Goal: Task Accomplishment & Management: Complete application form

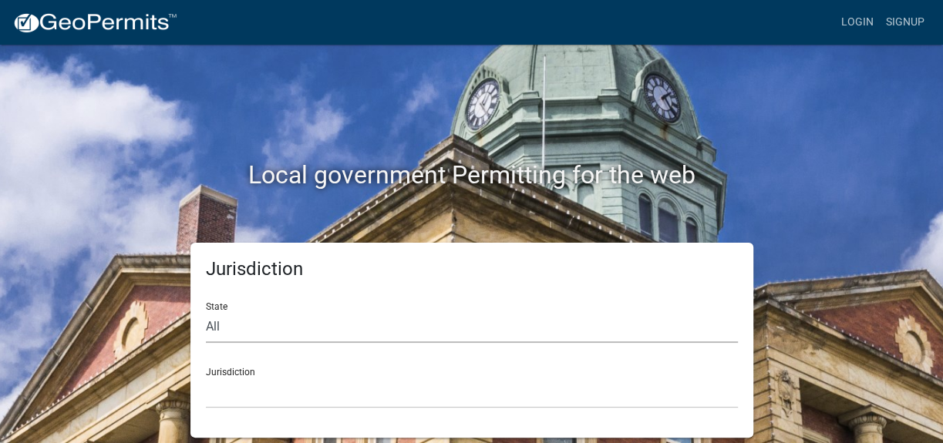
click at [225, 314] on select "All [US_STATE] [US_STATE] [US_STATE] [US_STATE] [US_STATE] [US_STATE] [US_STATE…" at bounding box center [472, 327] width 532 height 32
select select "[US_STATE]"
click at [206, 311] on select "All [US_STATE] [US_STATE] [US_STATE] [US_STATE] [US_STATE] [US_STATE] [US_STATE…" at bounding box center [472, 327] width 532 height 32
click at [262, 373] on div "Jurisdiction City of [GEOGRAPHIC_DATA], [US_STATE] City of [GEOGRAPHIC_DATA], […" at bounding box center [472, 381] width 532 height 53
click at [219, 397] on select "City of [GEOGRAPHIC_DATA], [US_STATE] City of [GEOGRAPHIC_DATA], [US_STATE] Cit…" at bounding box center [472, 393] width 532 height 32
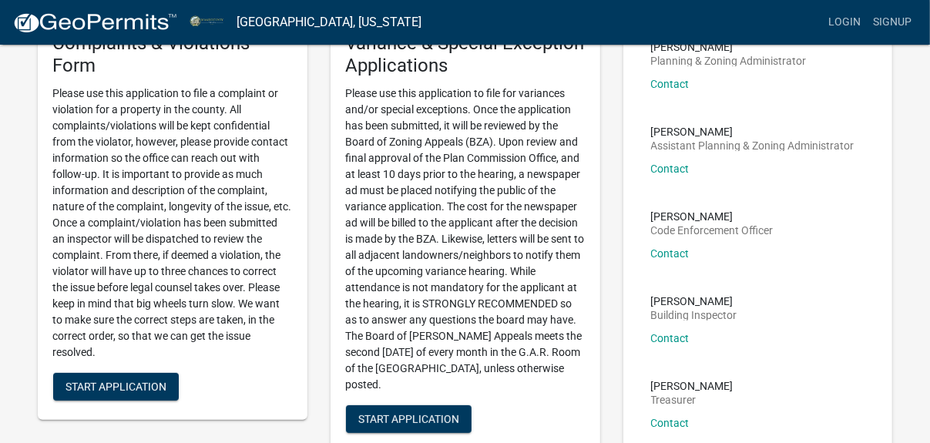
scroll to position [140, 0]
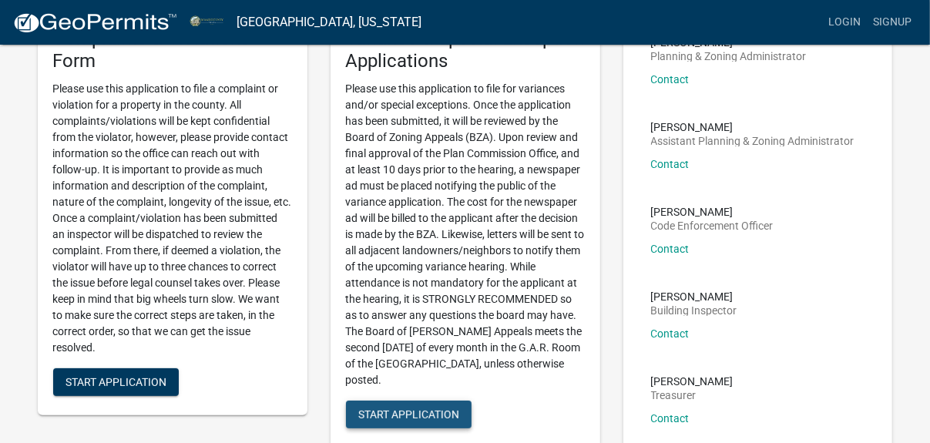
click at [412, 407] on button "Start Application" at bounding box center [409, 415] width 126 height 28
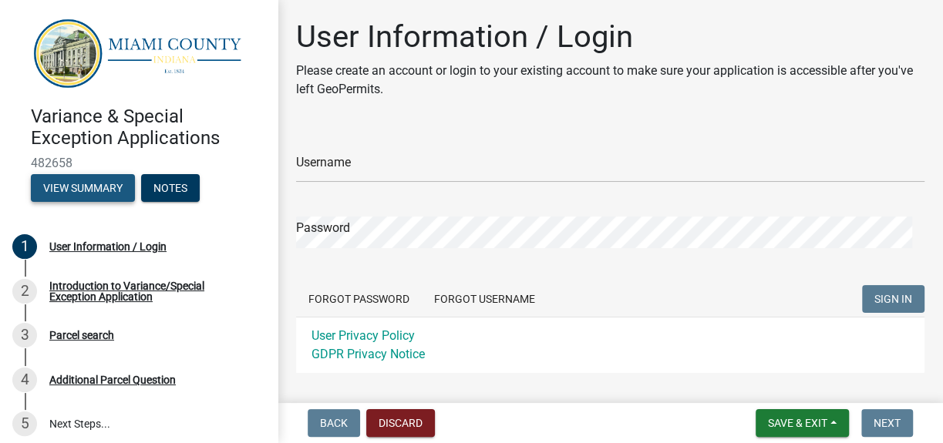
click at [98, 182] on button "View Summary" at bounding box center [83, 188] width 104 height 28
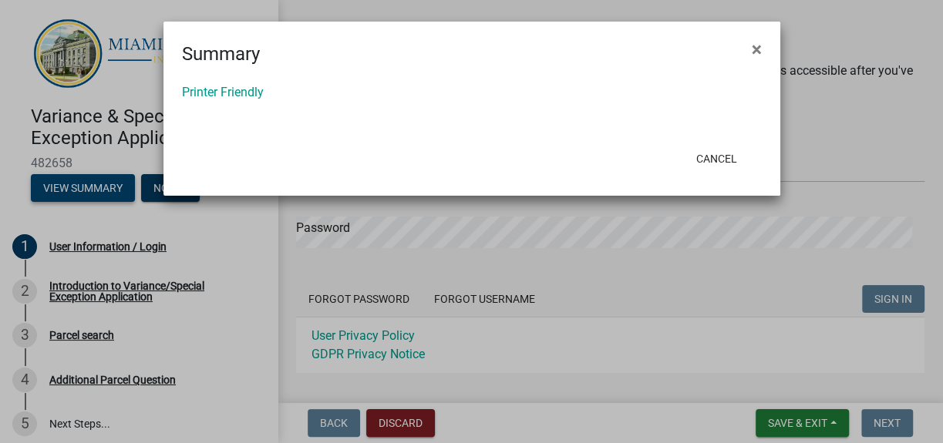
click at [98, 182] on ngb-modal-window "Summary × Printer Friendly Cancel" at bounding box center [471, 221] width 943 height 443
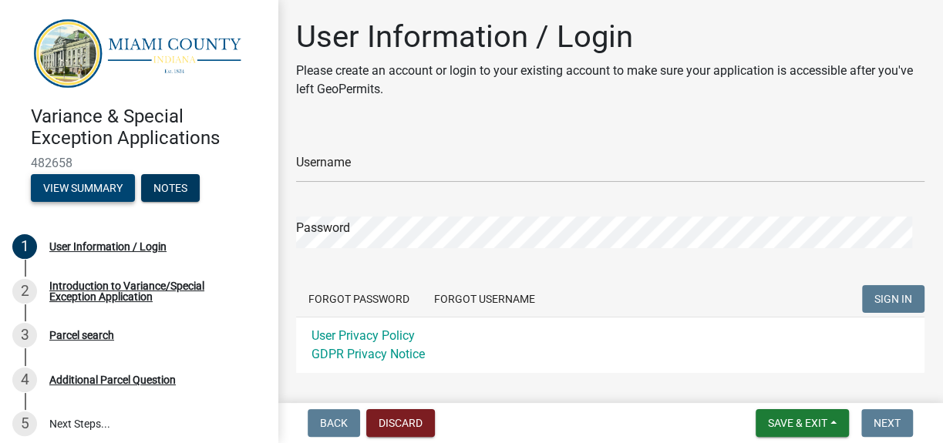
click at [98, 182] on ngb-modal-window "Summary × Printer Friendly Cancel" at bounding box center [471, 221] width 943 height 443
click at [98, 182] on button "View Summary" at bounding box center [83, 188] width 104 height 28
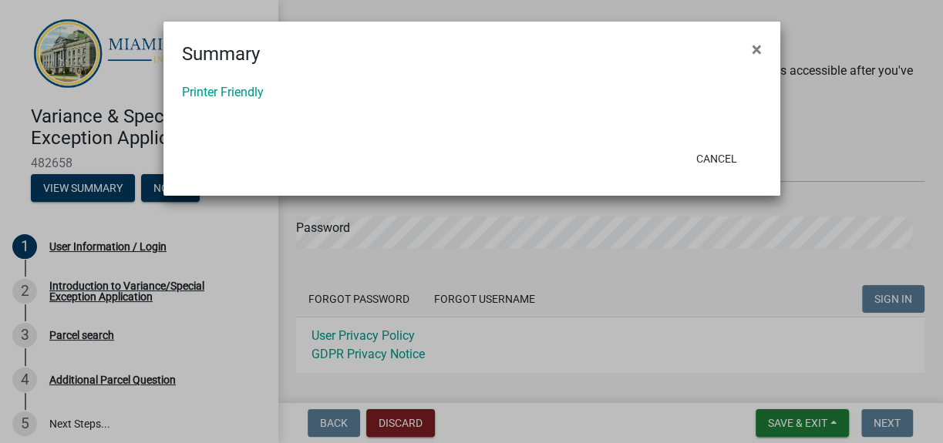
click at [71, 238] on ngb-modal-window "Summary × Printer Friendly Cancel" at bounding box center [471, 221] width 943 height 443
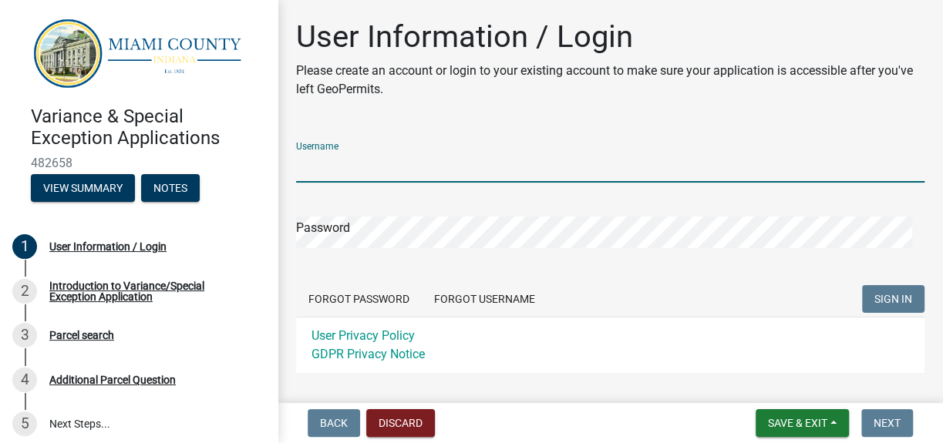
click at [395, 166] on input "Username" at bounding box center [610, 167] width 628 height 32
type input "[PERSON_NAME]"
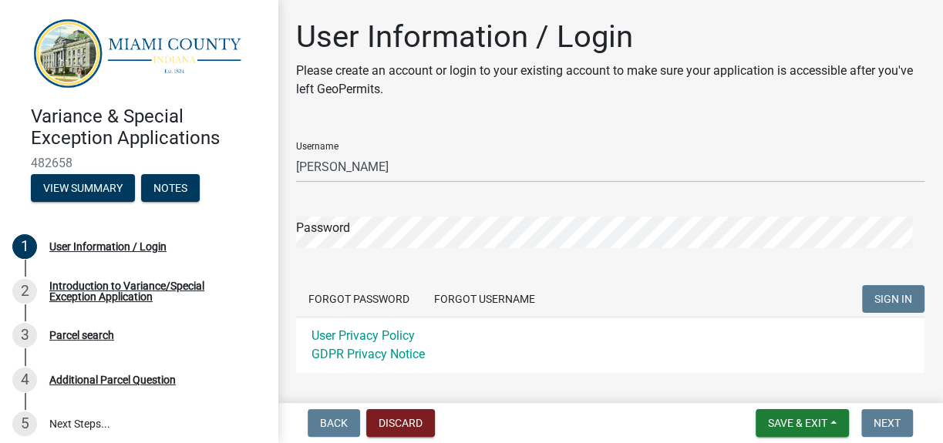
click at [404, 190] on form "Username [PERSON_NAME] Password Forgot Password Forgot Username SIGN IN User Pr…" at bounding box center [610, 252] width 628 height 244
click at [405, 190] on form "Username [PERSON_NAME] Password Forgot Password Forgot Username SIGN IN User Pr…" at bounding box center [610, 252] width 628 height 244
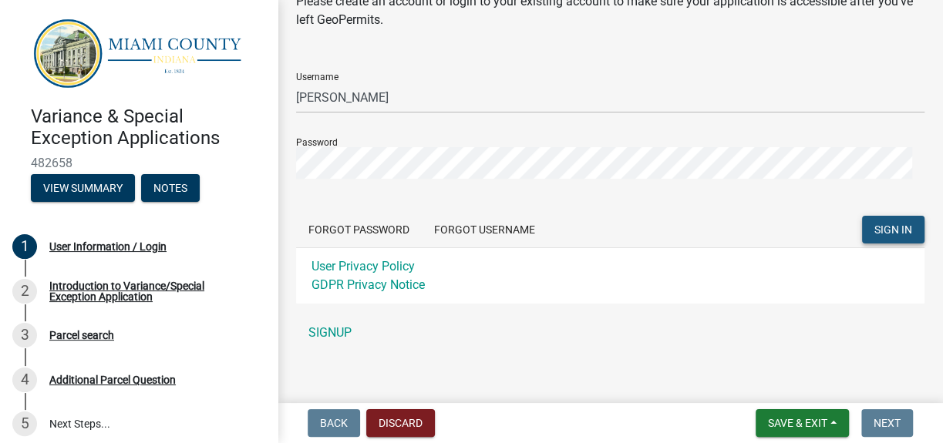
click at [891, 226] on span "SIGN IN" at bounding box center [893, 229] width 38 height 12
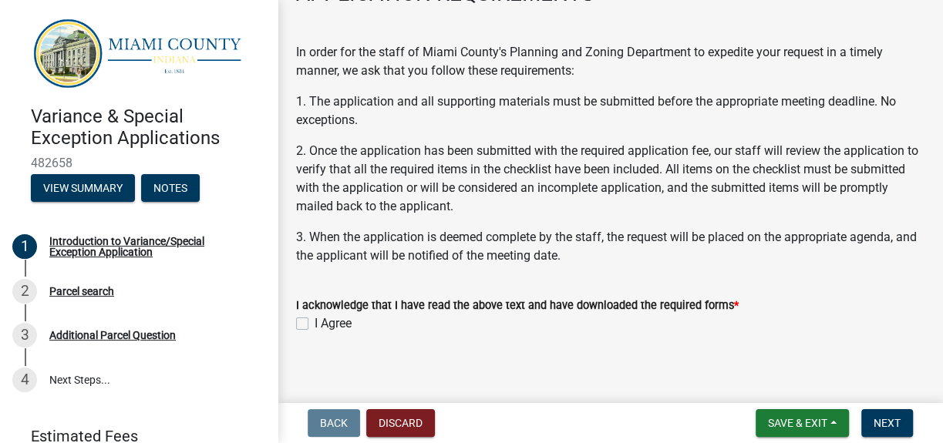
scroll to position [185, 0]
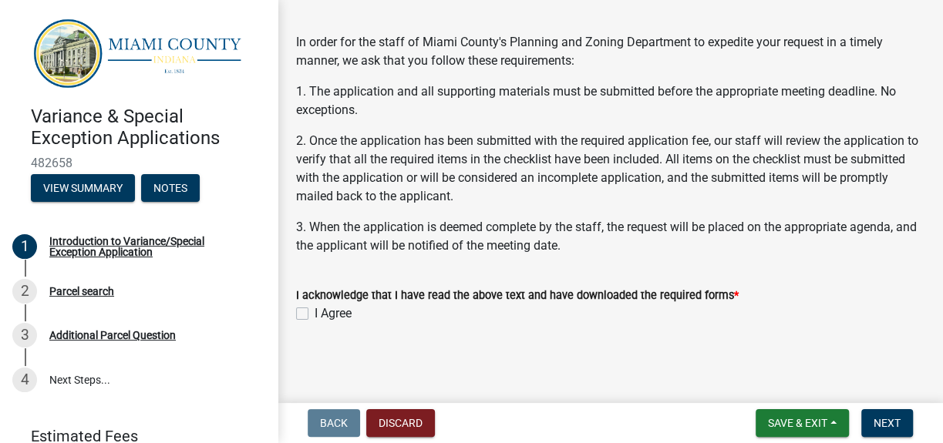
click at [315, 311] on label "I Agree" at bounding box center [333, 313] width 37 height 19
click at [315, 311] on input "I Agree" at bounding box center [320, 309] width 10 height 10
checkbox input "true"
click at [891, 422] on span "Next" at bounding box center [886, 423] width 27 height 12
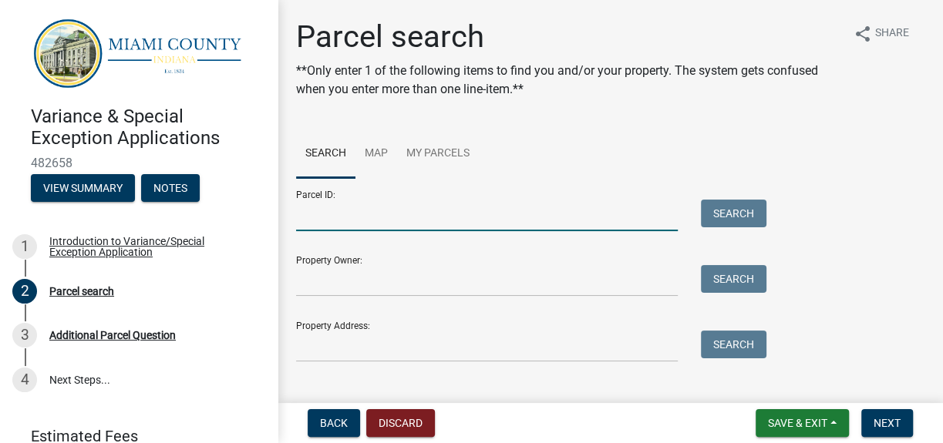
click at [308, 221] on input "Parcel ID:" at bounding box center [487, 216] width 382 height 32
click at [312, 214] on input "Parcel ID:" at bounding box center [487, 216] width 382 height 32
paste input "52-10-26-400-001.000-017"
type input "52-10-26-400-001.000-017"
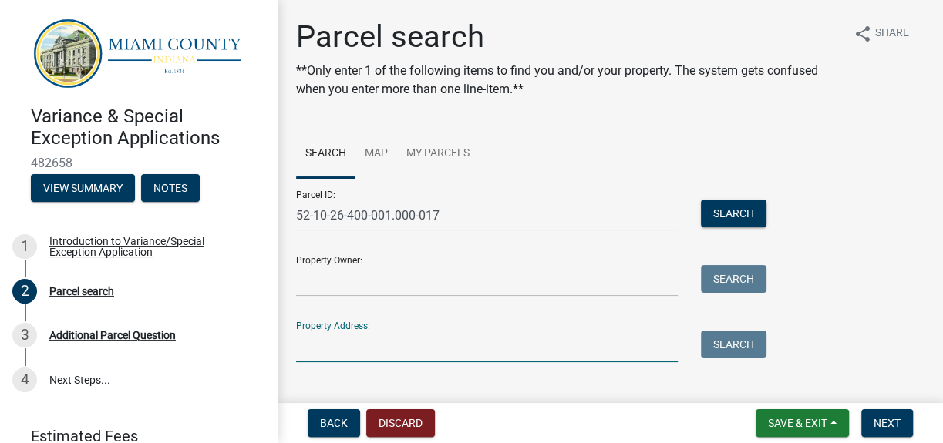
click at [309, 352] on input "Property Address:" at bounding box center [487, 347] width 382 height 32
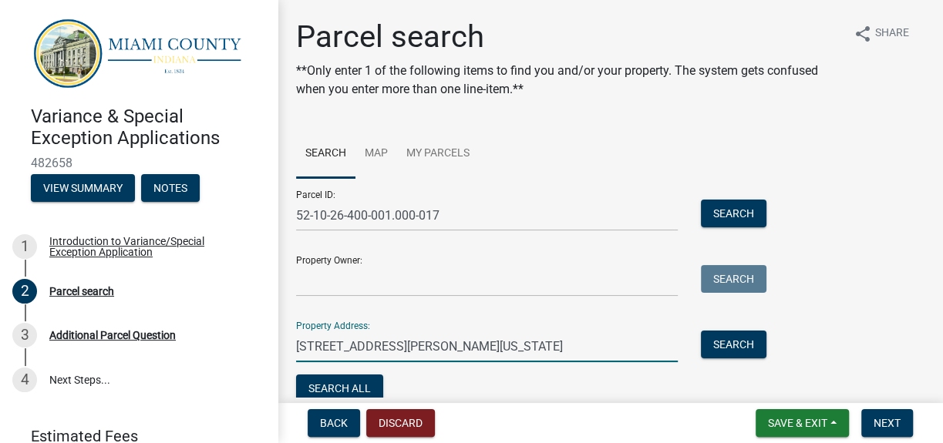
type input "[STREET_ADDRESS][PERSON_NAME][US_STATE]"
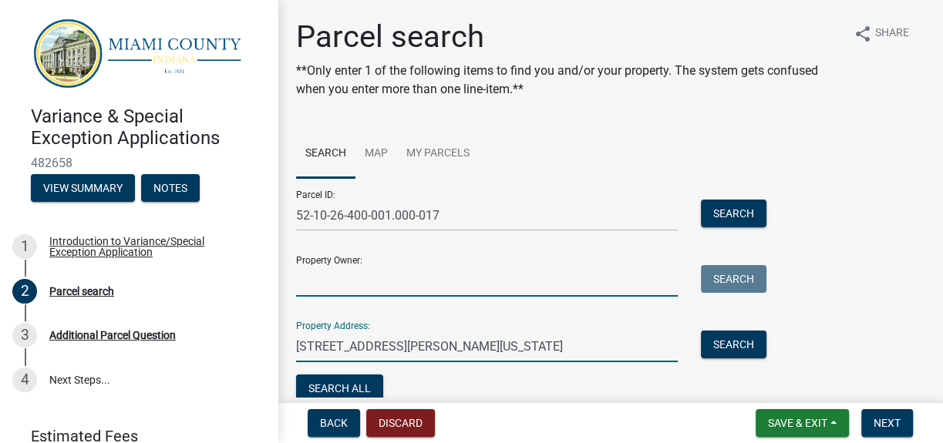
click at [324, 284] on input "Property Owner:" at bounding box center [487, 281] width 382 height 32
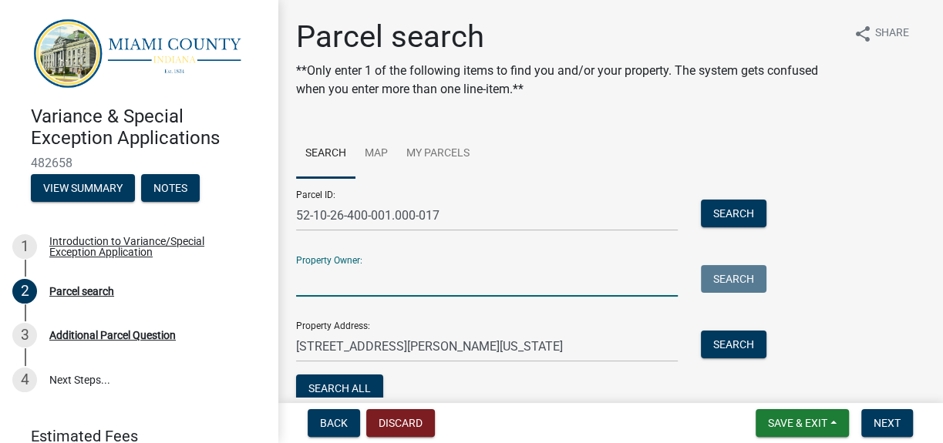
click at [316, 280] on input "Property Owner:" at bounding box center [487, 281] width 382 height 32
drag, startPoint x: 316, startPoint y: 280, endPoint x: 329, endPoint y: 277, distance: 13.5
click at [316, 281] on input "Property Owner:" at bounding box center [487, 281] width 382 height 32
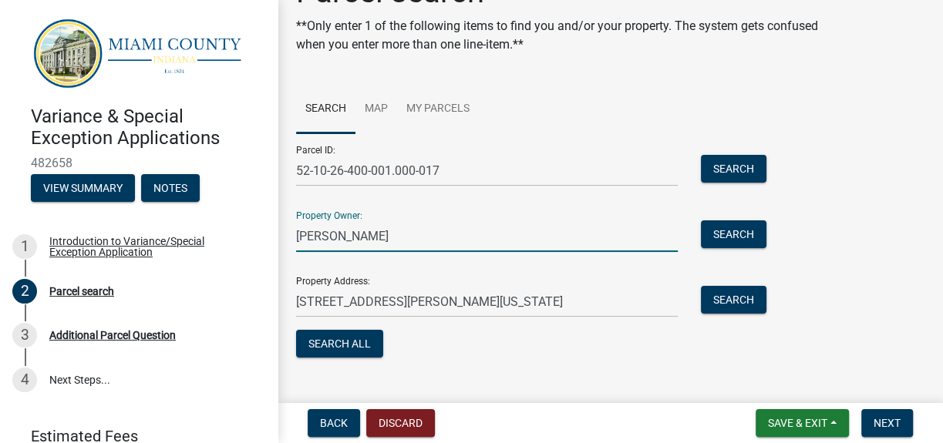
scroll to position [69, 0]
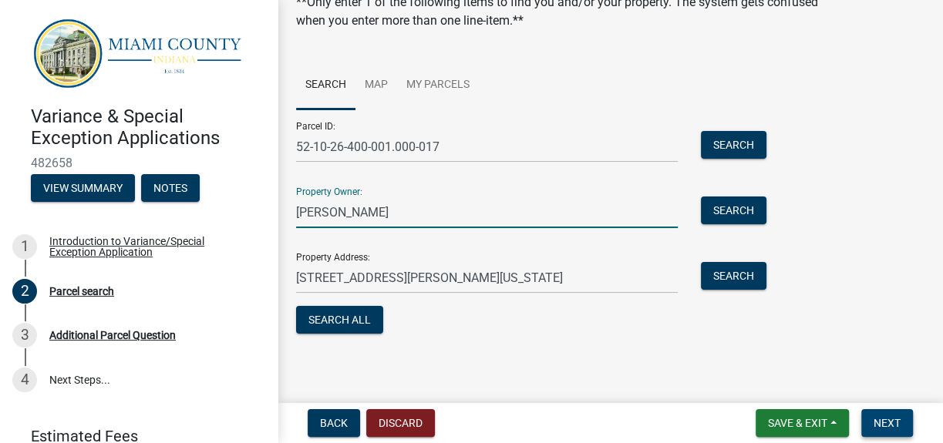
type input "[PERSON_NAME]"
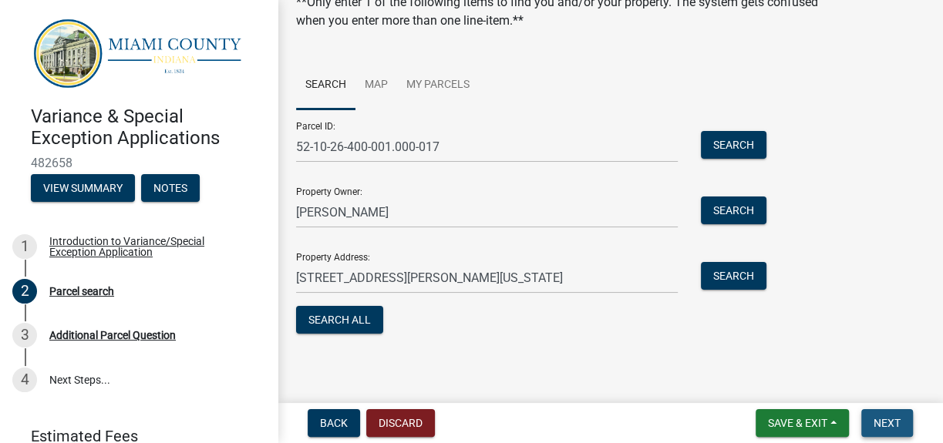
click at [880, 419] on span "Next" at bounding box center [886, 423] width 27 height 12
click at [874, 421] on span "Next" at bounding box center [886, 423] width 27 height 12
click at [905, 420] on button "Next" at bounding box center [887, 423] width 52 height 28
click at [905, 421] on button "Next" at bounding box center [887, 423] width 52 height 28
click at [726, 142] on button "Search" at bounding box center [734, 145] width 66 height 28
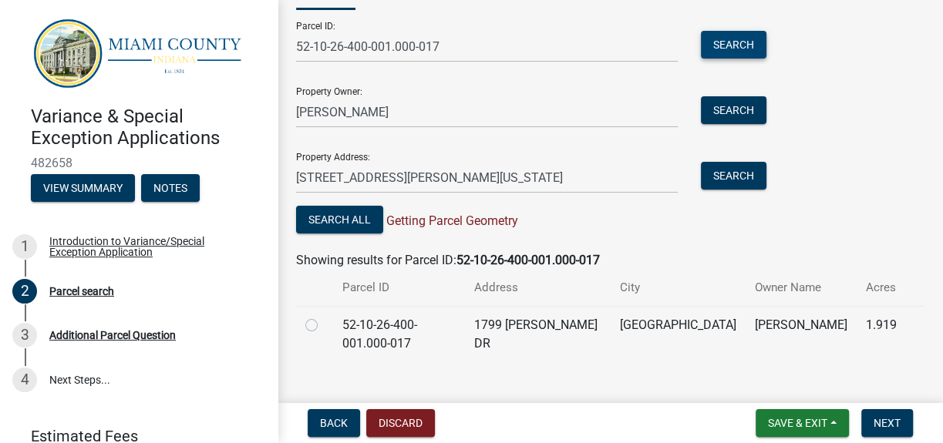
scroll to position [175, 0]
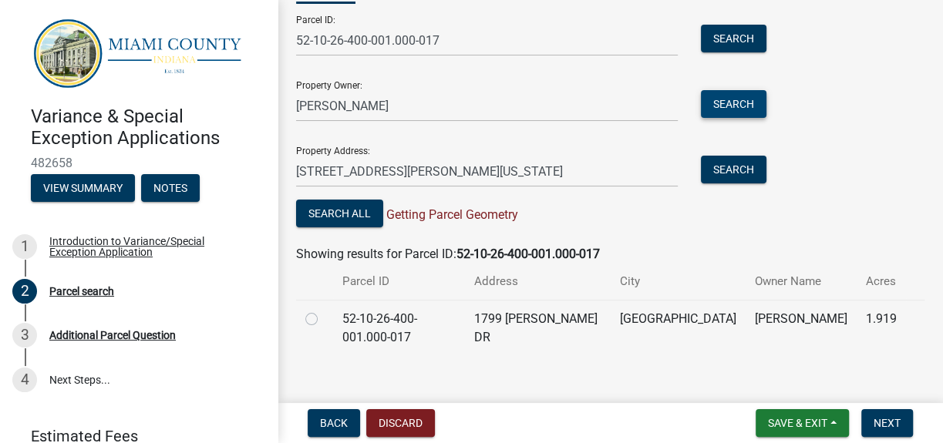
click at [732, 105] on button "Search" at bounding box center [734, 104] width 66 height 28
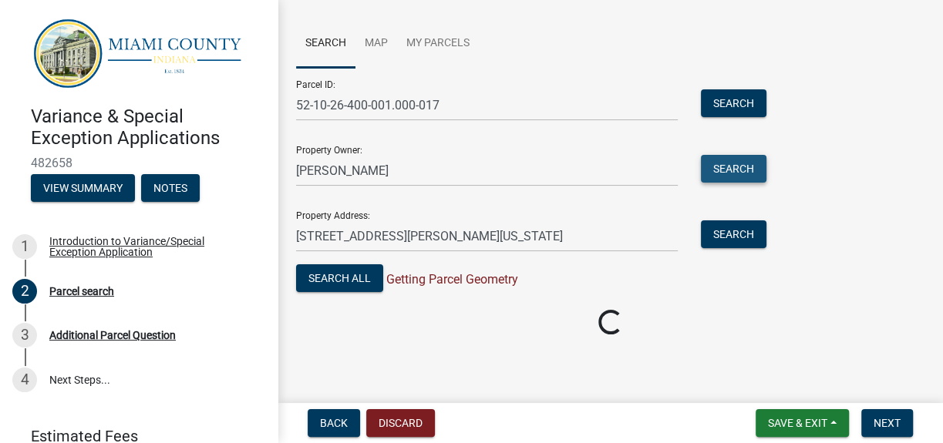
scroll to position [119, 0]
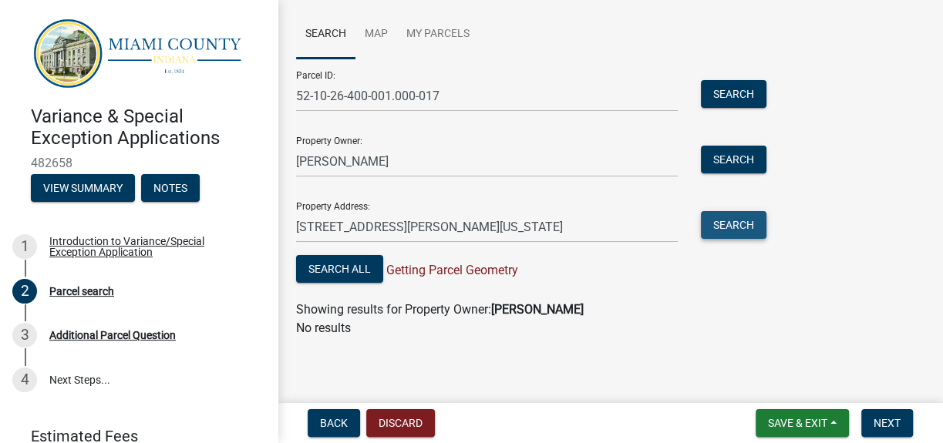
click at [717, 222] on button "Search" at bounding box center [734, 225] width 66 height 28
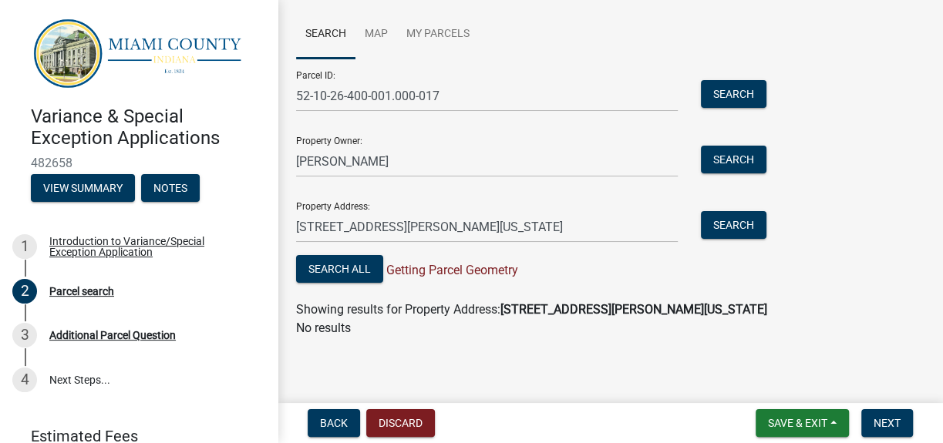
click at [471, 272] on span "Getting Parcel Geometry" at bounding box center [450, 270] width 135 height 15
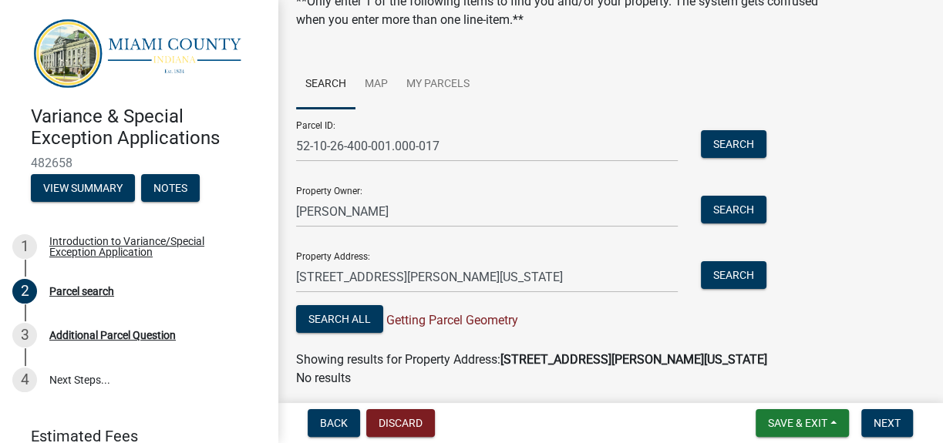
scroll to position [49, 0]
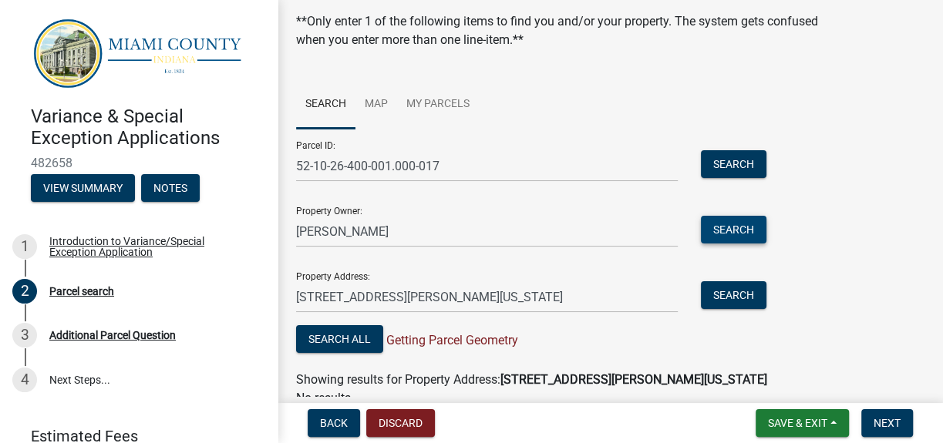
click at [739, 219] on button "Search" at bounding box center [734, 230] width 66 height 28
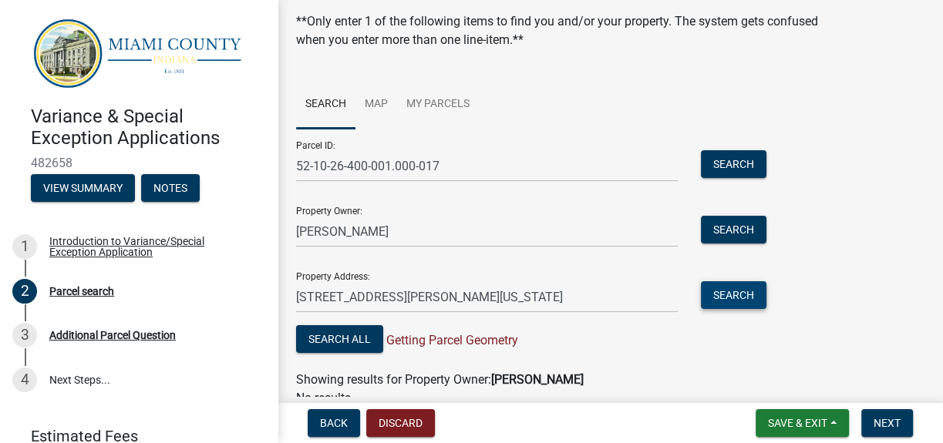
click at [733, 292] on button "Search" at bounding box center [734, 295] width 66 height 28
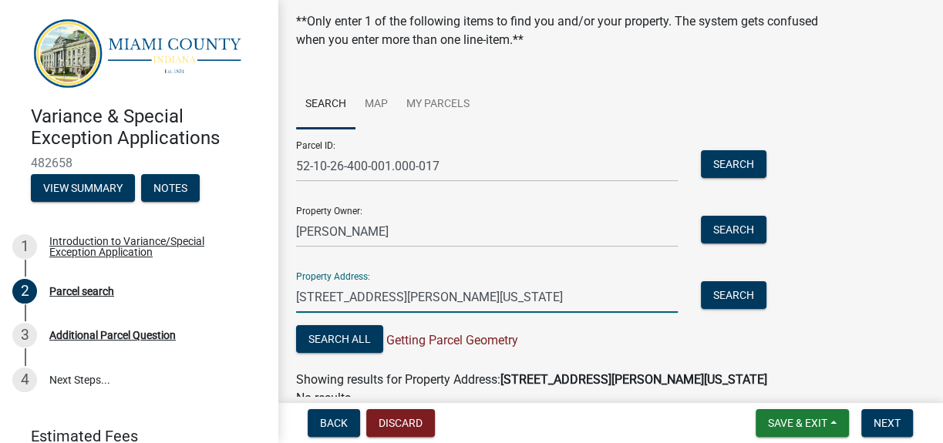
drag, startPoint x: 526, startPoint y: 293, endPoint x: 405, endPoint y: 292, distance: 121.8
click at [405, 292] on input "[STREET_ADDRESS][PERSON_NAME][US_STATE]" at bounding box center [487, 297] width 382 height 32
type input "1799 [PERSON_NAME] Drive"
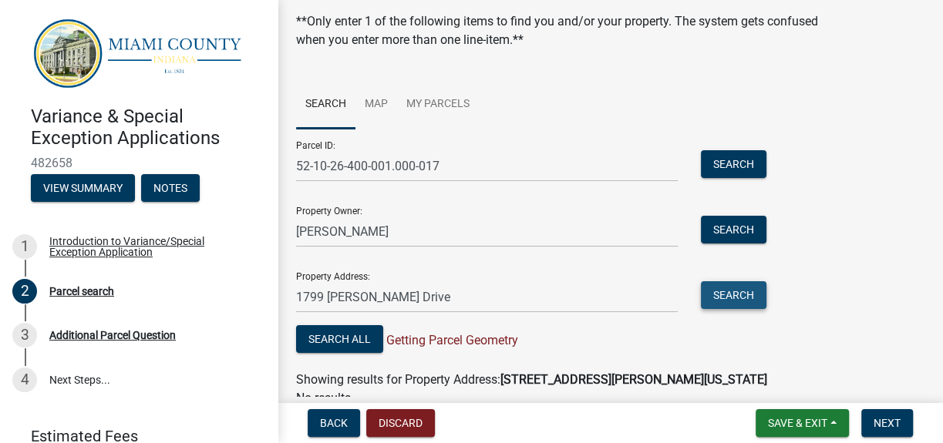
click at [712, 302] on button "Search" at bounding box center [734, 295] width 66 height 28
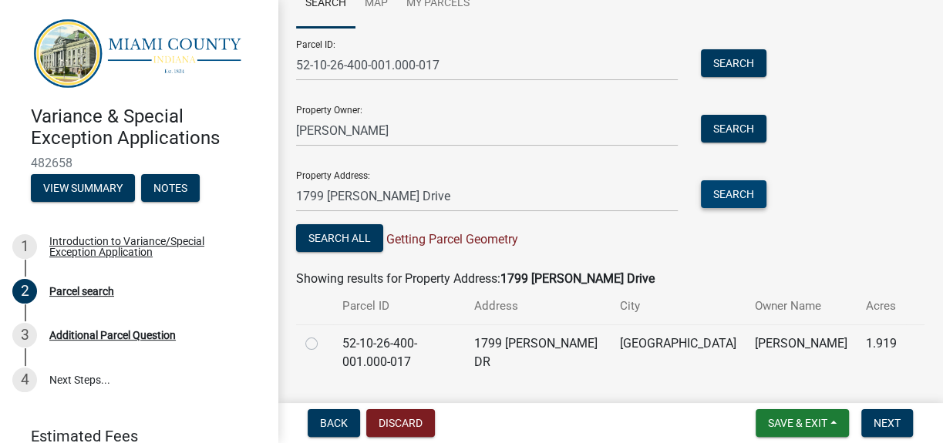
scroll to position [175, 0]
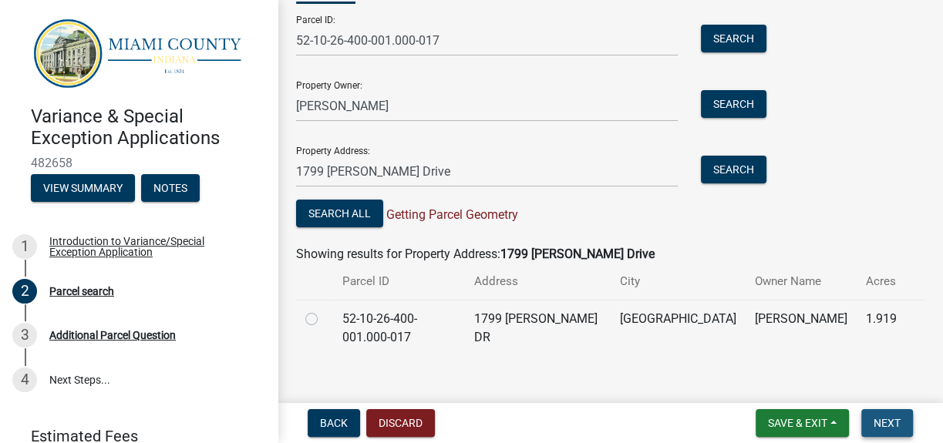
click at [878, 412] on button "Next" at bounding box center [887, 423] width 52 height 28
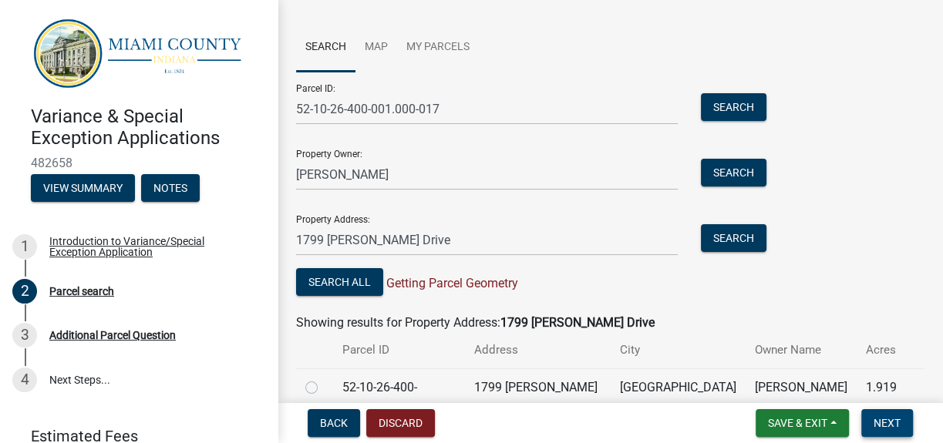
scroll to position [35, 0]
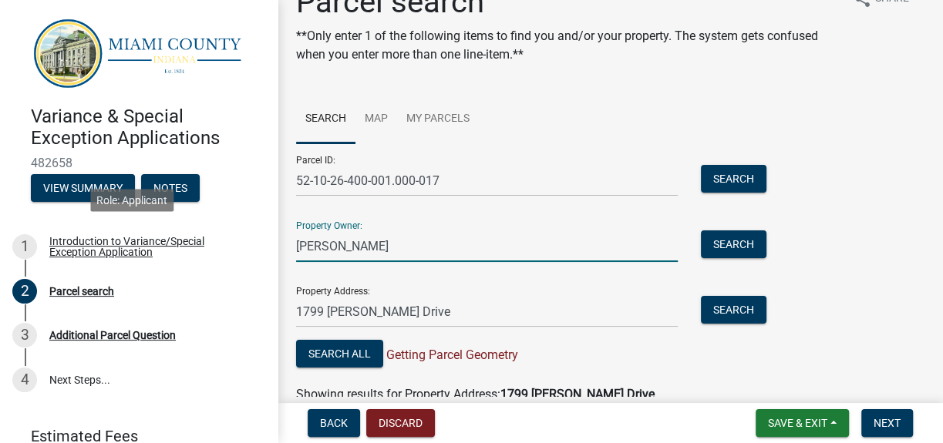
drag, startPoint x: 419, startPoint y: 243, endPoint x: 352, endPoint y: 271, distance: 72.6
click at [207, 257] on div "Variance & Special Exception Applications 482658 View Summary Notes 1 Introduct…" at bounding box center [471, 221] width 943 height 443
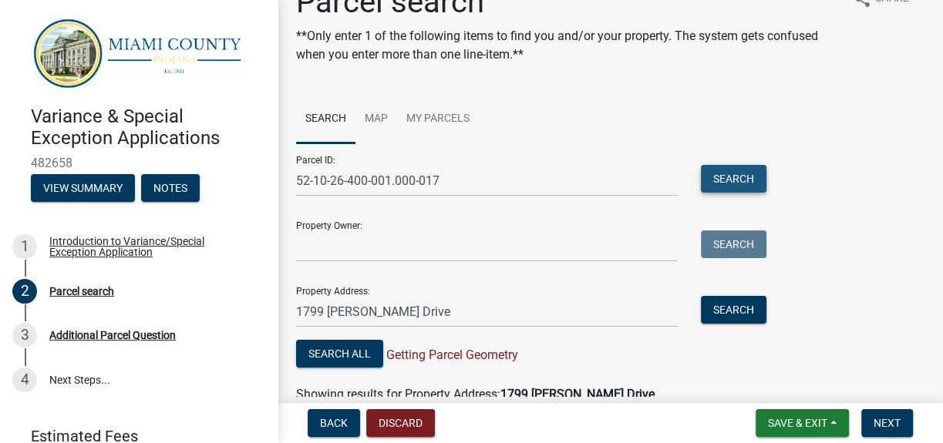
click at [743, 183] on button "Search" at bounding box center [734, 179] width 66 height 28
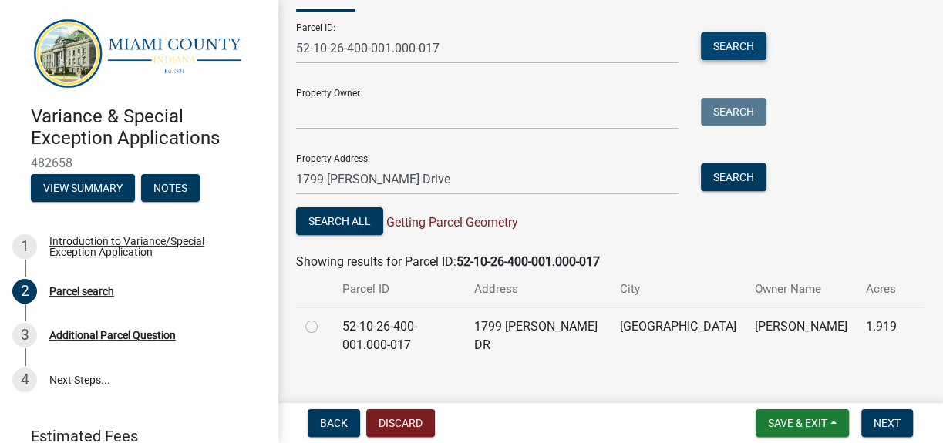
scroll to position [175, 0]
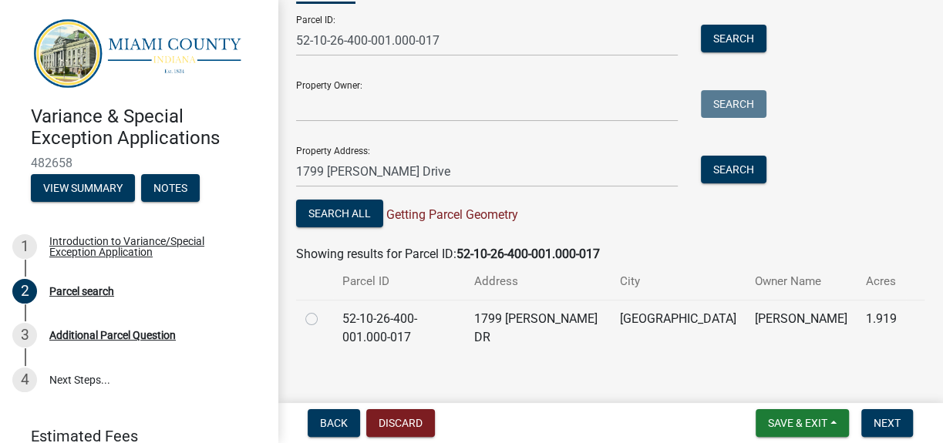
click at [324, 310] on label at bounding box center [324, 310] width 0 height 0
click at [324, 320] on input "radio" at bounding box center [329, 315] width 10 height 10
radio input "true"
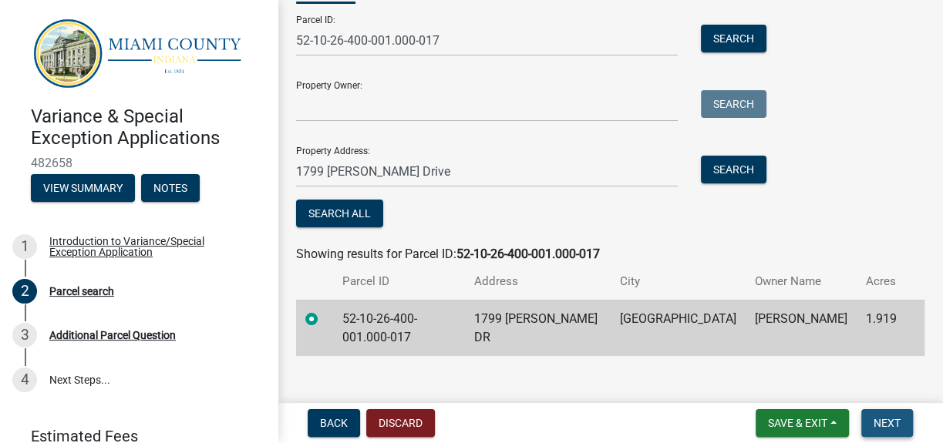
click at [866, 422] on button "Next" at bounding box center [887, 423] width 52 height 28
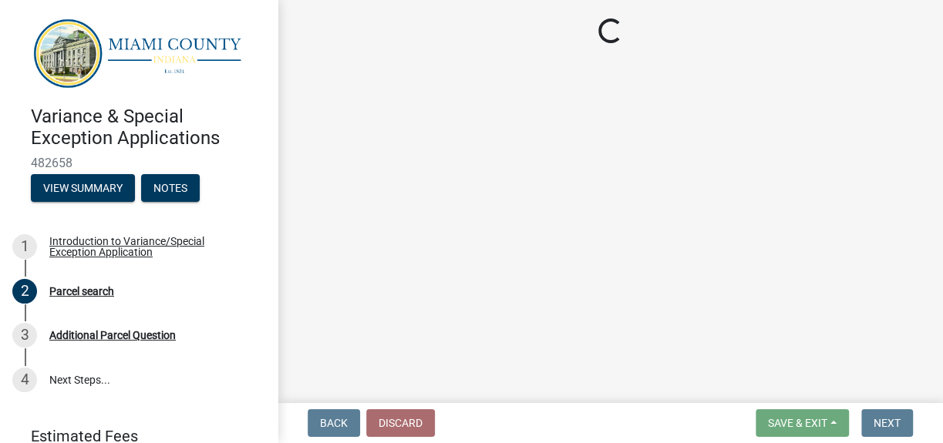
scroll to position [0, 0]
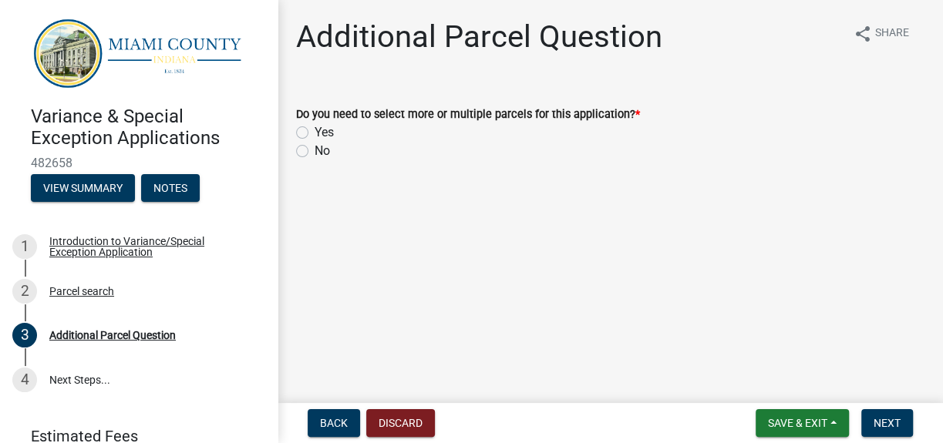
click at [315, 152] on label "No" at bounding box center [322, 151] width 15 height 19
click at [315, 152] on input "No" at bounding box center [320, 147] width 10 height 10
radio input "true"
click at [907, 424] on button "Next" at bounding box center [887, 423] width 52 height 28
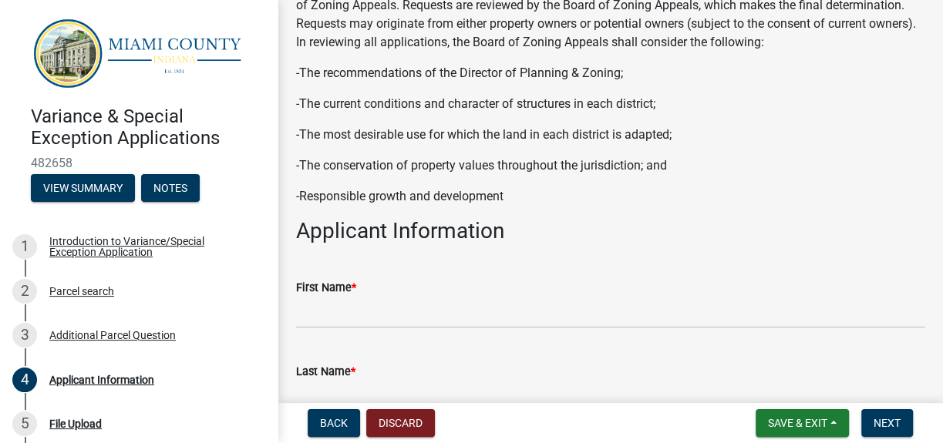
scroll to position [210, 0]
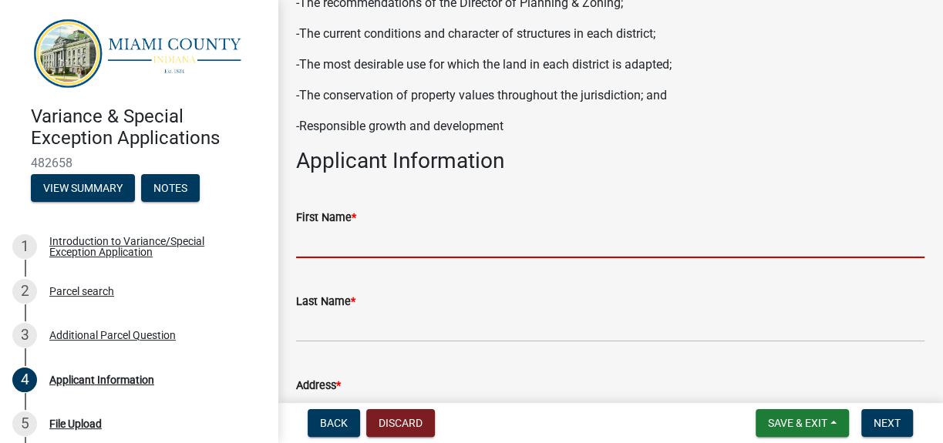
click at [402, 230] on input "First Name *" at bounding box center [610, 243] width 628 height 32
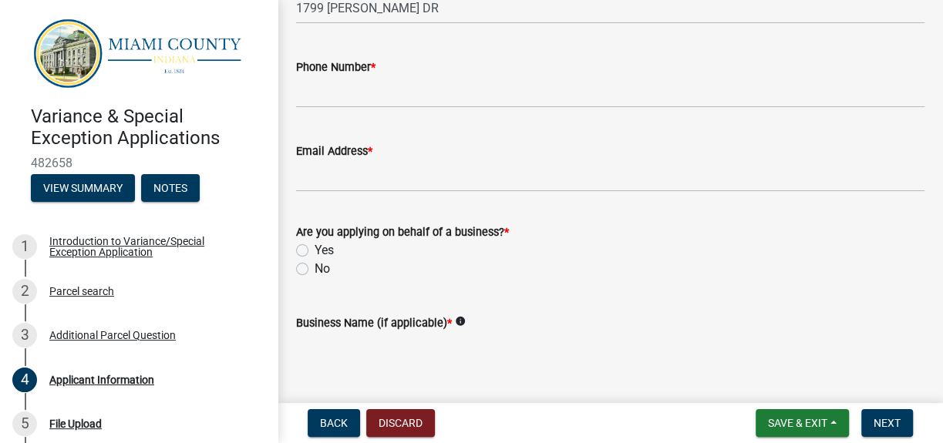
scroll to position [648, 0]
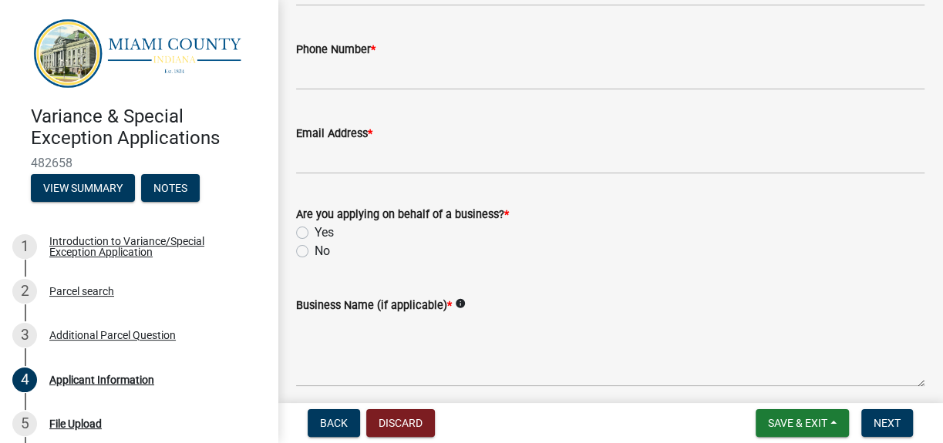
click at [315, 230] on label "Yes" at bounding box center [324, 233] width 19 height 19
click at [315, 230] on input "Yes" at bounding box center [320, 229] width 10 height 10
radio input "true"
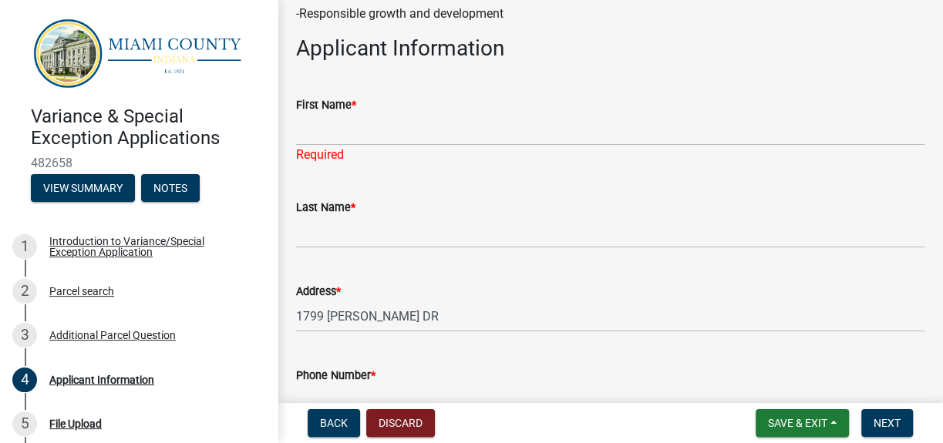
scroll to position [298, 0]
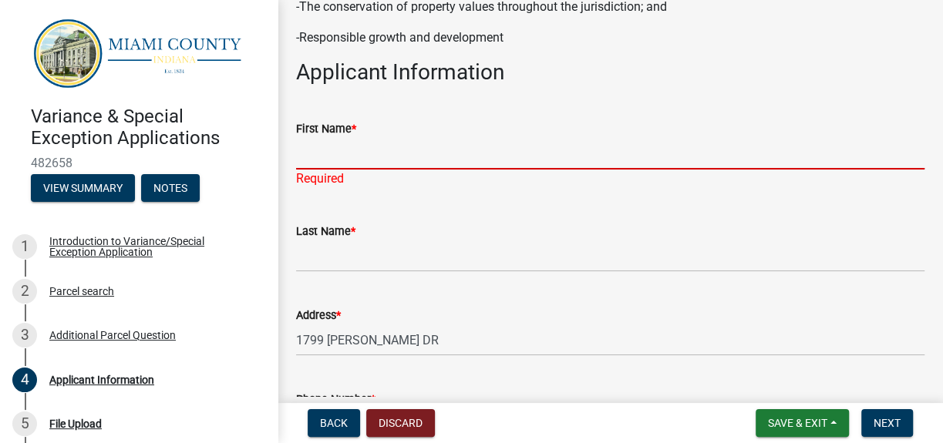
click at [377, 155] on input "First Name *" at bounding box center [610, 154] width 628 height 32
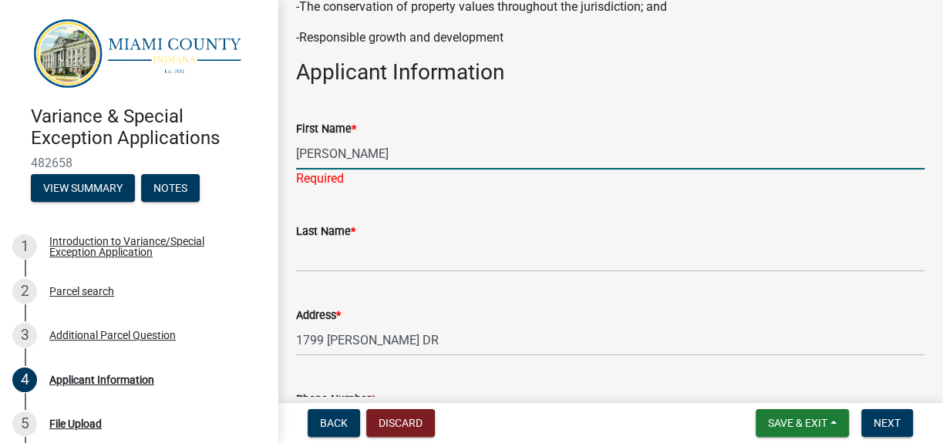
drag, startPoint x: 343, startPoint y: 155, endPoint x: 582, endPoint y: 156, distance: 239.0
click at [582, 156] on input "[PERSON_NAME]" at bounding box center [610, 154] width 628 height 32
type input "[PERSON_NAME]"
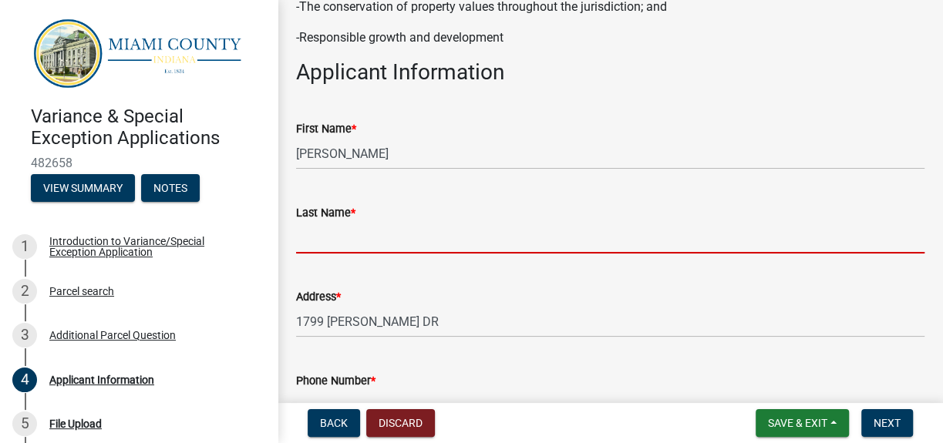
click at [323, 259] on wm-data-entity-input "Last Name *" at bounding box center [610, 224] width 628 height 84
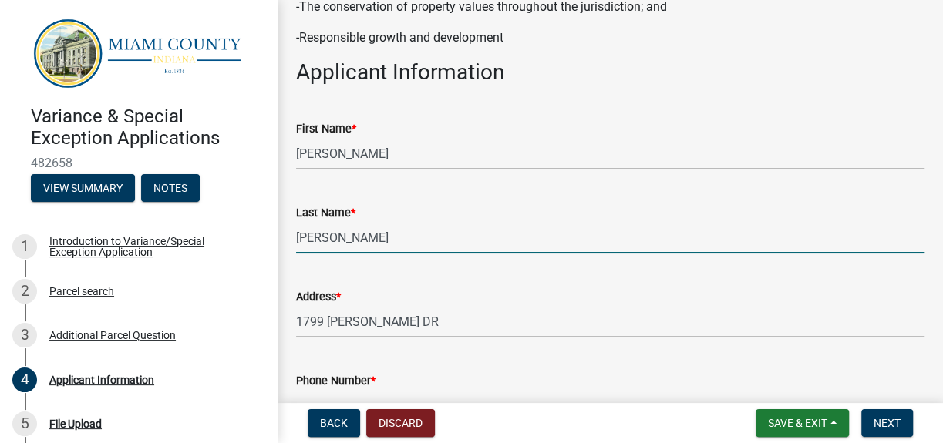
scroll to position [368, 0]
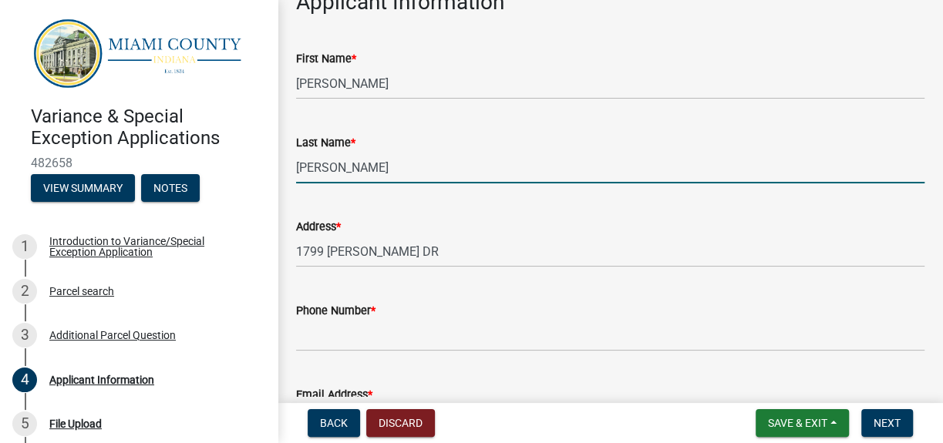
type input "[PERSON_NAME]"
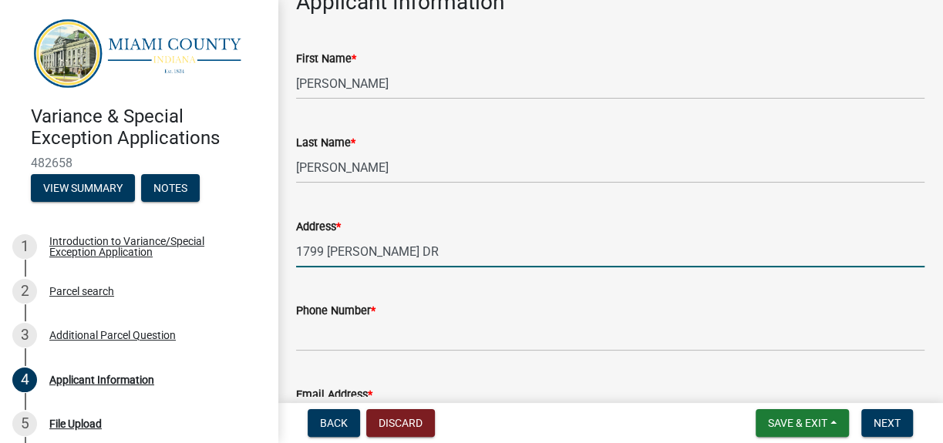
drag, startPoint x: 299, startPoint y: 254, endPoint x: 515, endPoint y: 256, distance: 215.8
click at [515, 256] on input "1799 [PERSON_NAME] DR" at bounding box center [610, 252] width 628 height 32
type input "[STREET_ADDRESS][PERSON_NAME]"
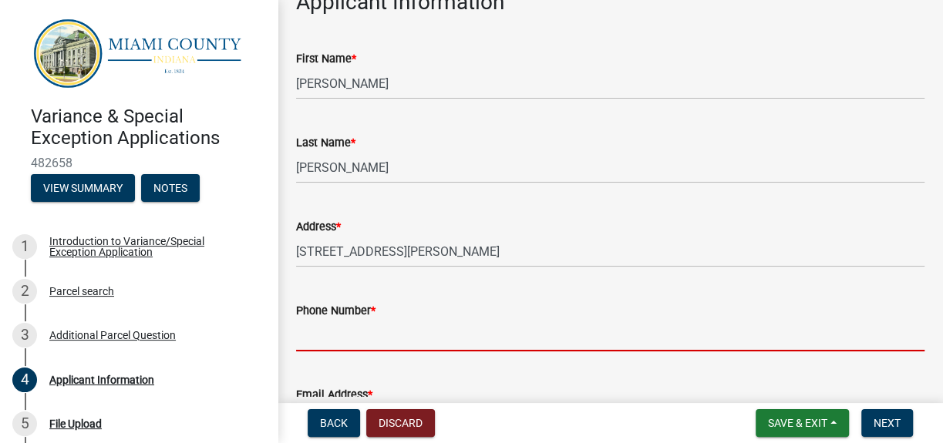
click at [326, 343] on input "Phone Number *" at bounding box center [610, 336] width 628 height 32
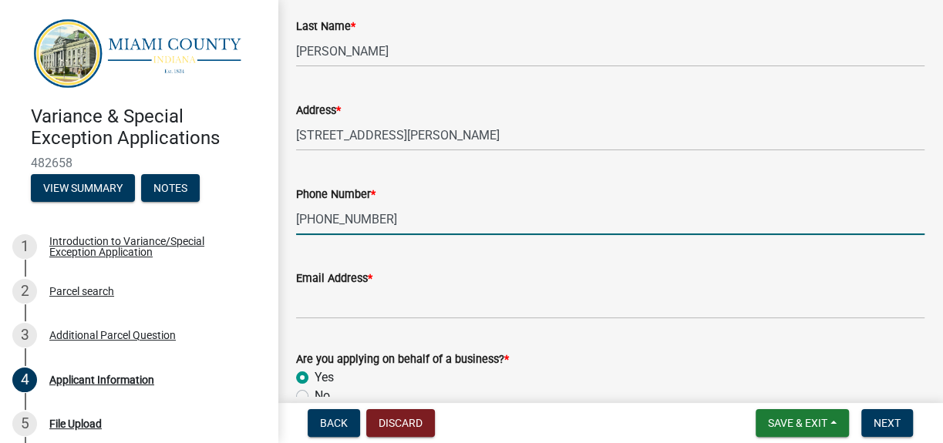
scroll to position [509, 0]
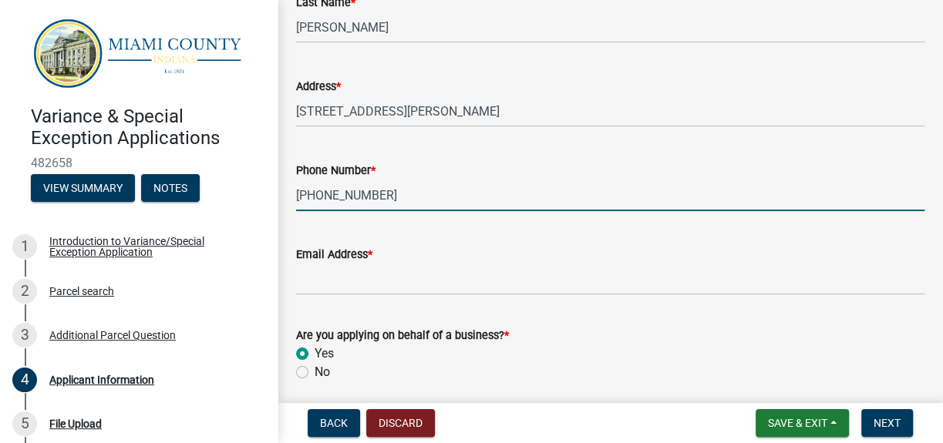
type input "[PHONE_NUMBER]"
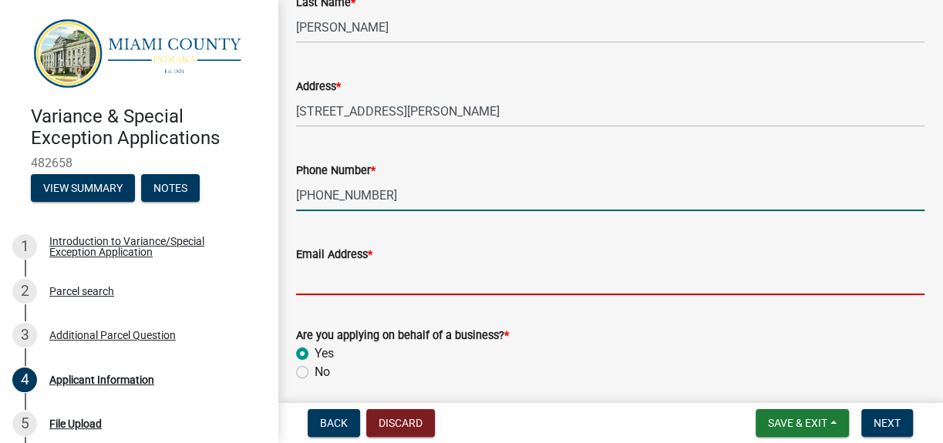
click at [358, 281] on input "Email Address *" at bounding box center [610, 280] width 628 height 32
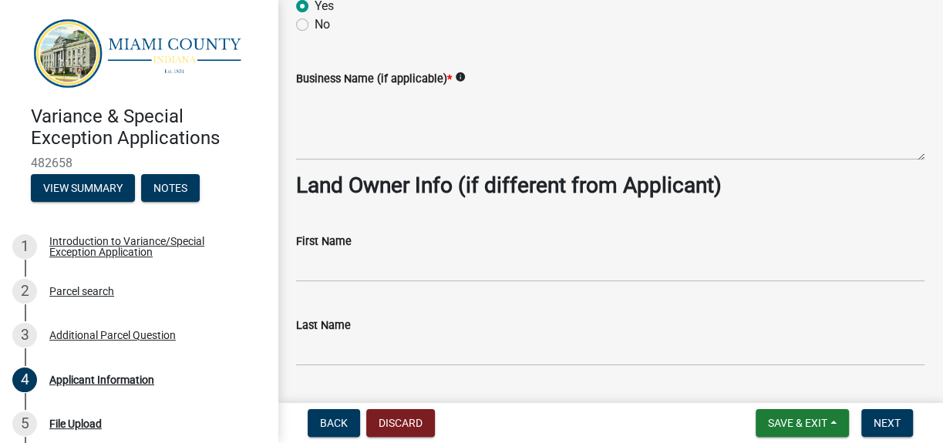
scroll to position [859, 0]
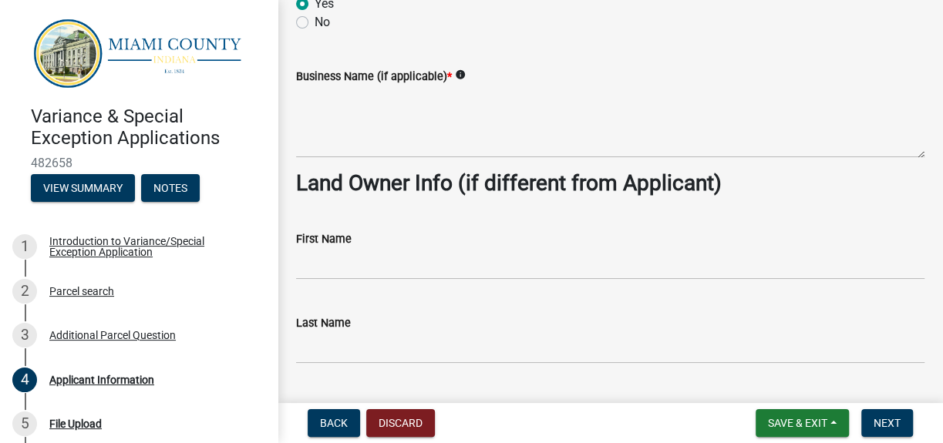
type input "[EMAIL_ADDRESS][DOMAIN_NAME]"
click at [370, 270] on input "First Name" at bounding box center [610, 264] width 628 height 32
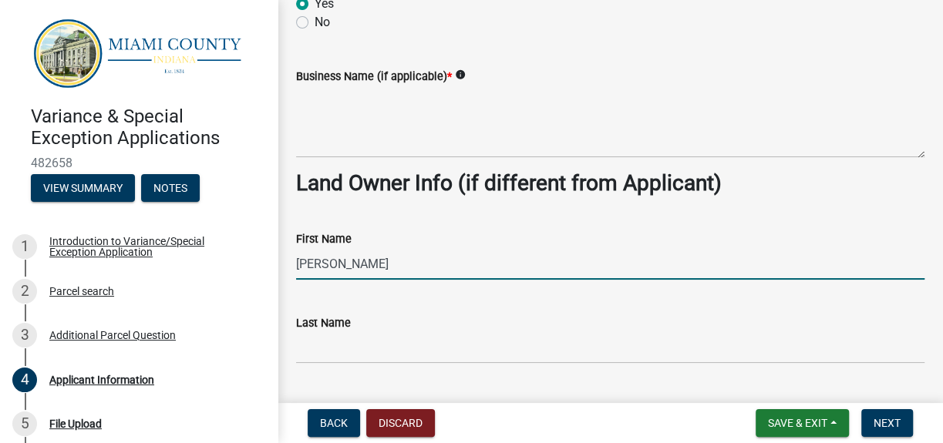
drag, startPoint x: 331, startPoint y: 264, endPoint x: 496, endPoint y: 269, distance: 165.0
click at [496, 269] on input "[PERSON_NAME]" at bounding box center [610, 264] width 628 height 32
type input "[PERSON_NAME]"
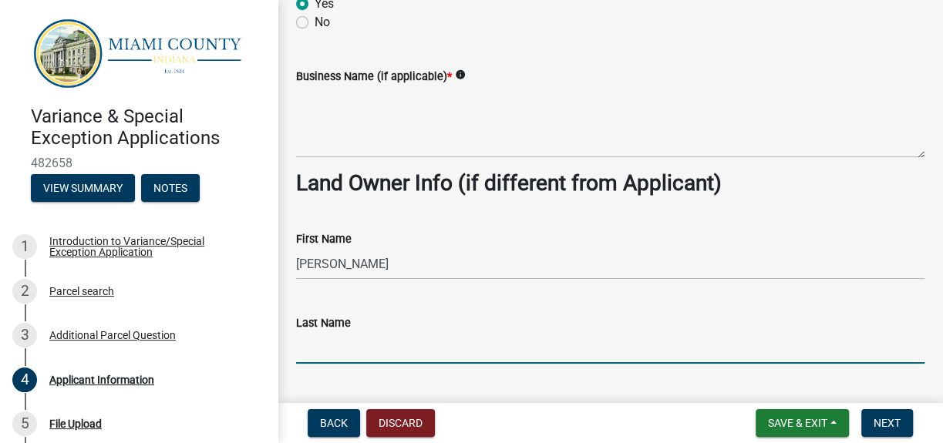
click at [319, 344] on input "Last Name" at bounding box center [610, 348] width 628 height 32
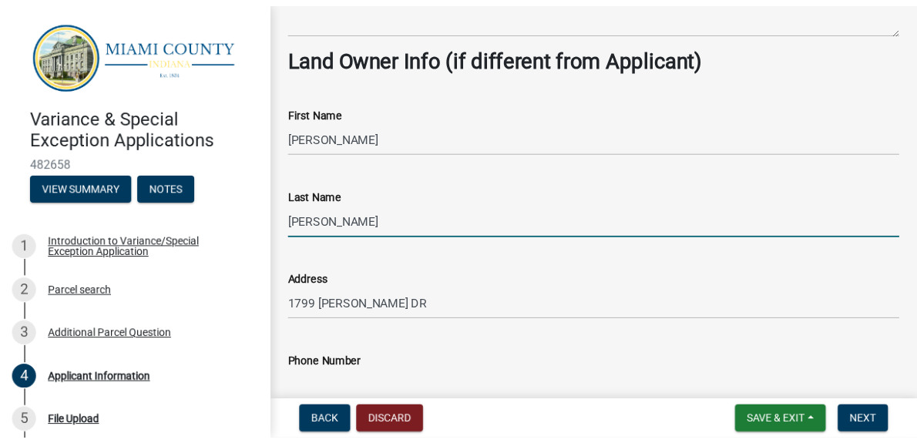
scroll to position [999, 0]
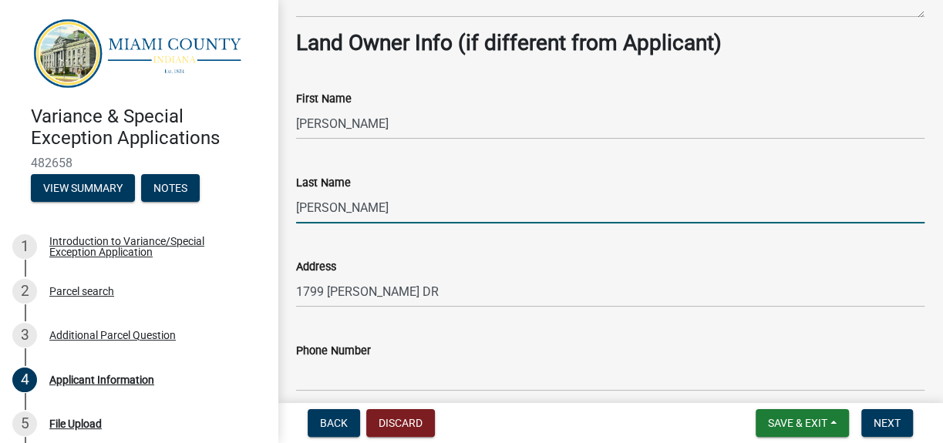
type input "[PERSON_NAME]"
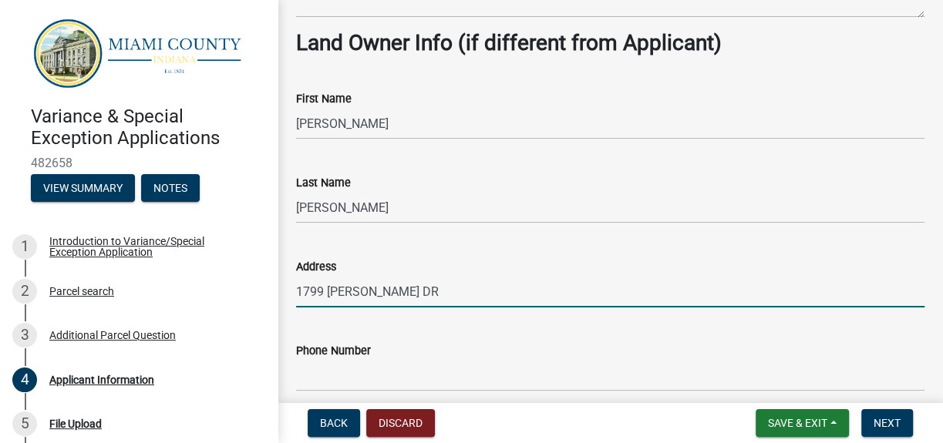
drag, startPoint x: 404, startPoint y: 291, endPoint x: 284, endPoint y: 288, distance: 120.3
click at [284, 288] on div "Address 1799 [PERSON_NAME] DR" at bounding box center [609, 272] width 651 height 72
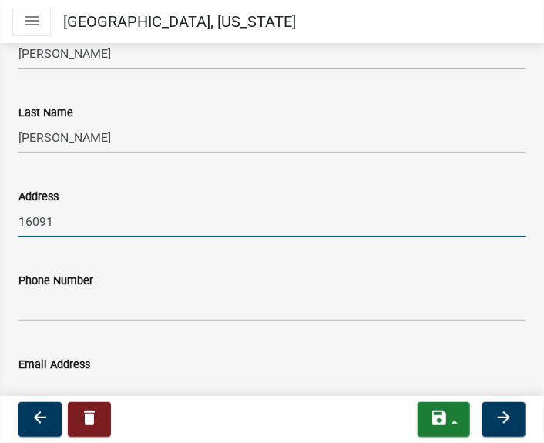
scroll to position [1125, 0]
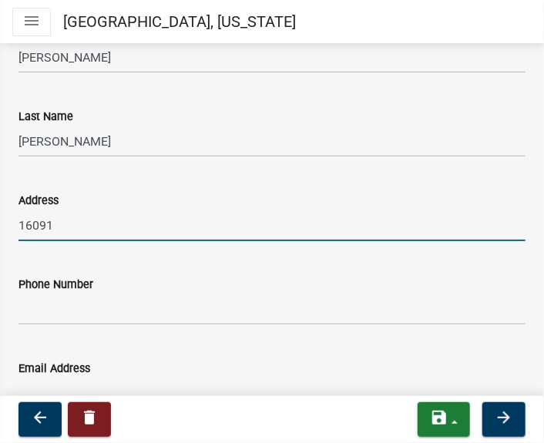
click at [48, 229] on input "16091" at bounding box center [272, 226] width 507 height 32
click at [68, 227] on input "1609 Besmore" at bounding box center [272, 226] width 507 height 32
click at [114, 224] on input "1609 [GEOGRAPHIC_DATA]" at bounding box center [272, 226] width 507 height 32
type input "[STREET_ADDRESS][US_STATE]"
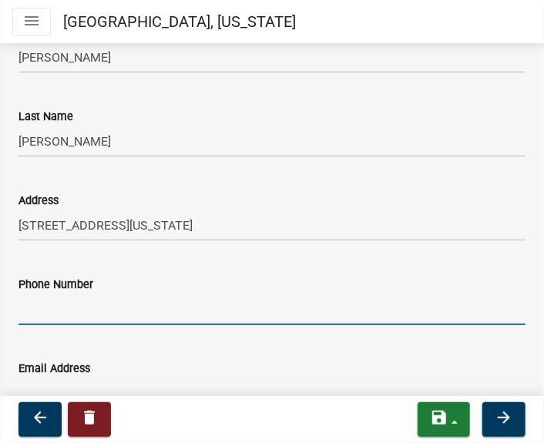
click at [39, 313] on input "Phone Number" at bounding box center [272, 310] width 507 height 32
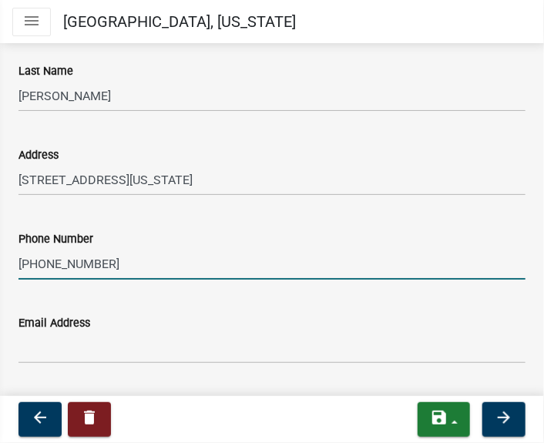
scroll to position [1195, 0]
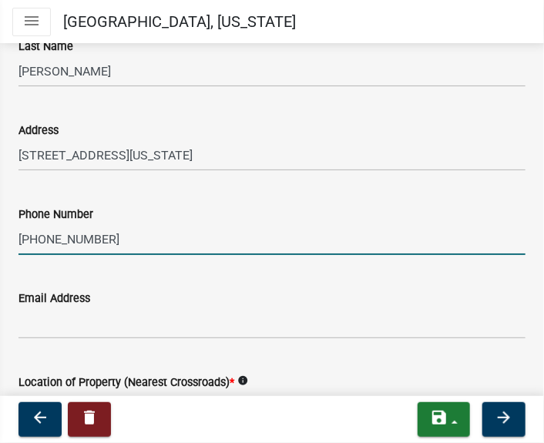
type input "[PHONE_NUMBER]"
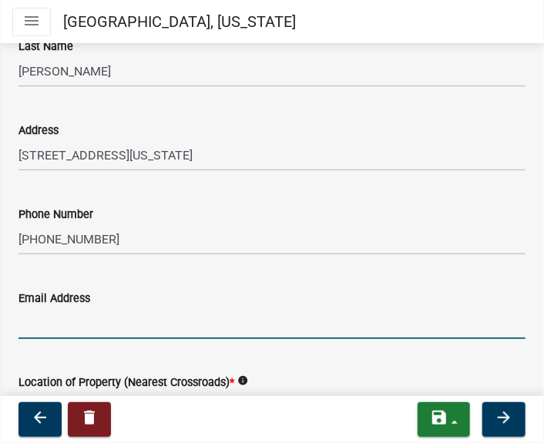
click at [89, 326] on input "Email Address" at bounding box center [272, 324] width 507 height 32
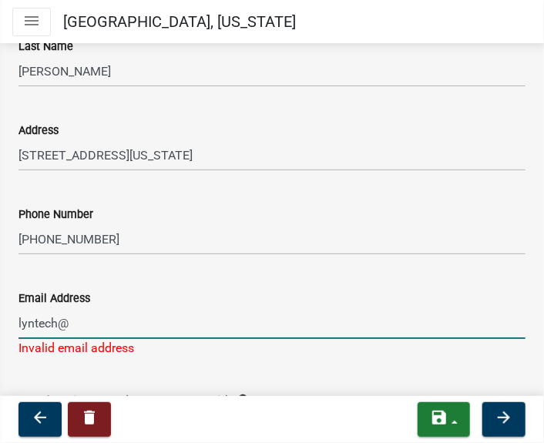
click at [75, 328] on input "lyntech@" at bounding box center [272, 324] width 507 height 32
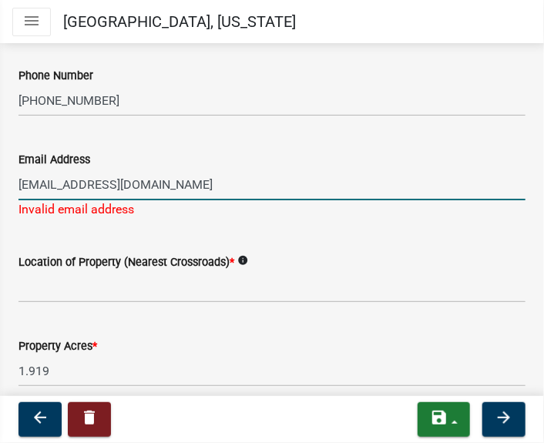
scroll to position [1334, 0]
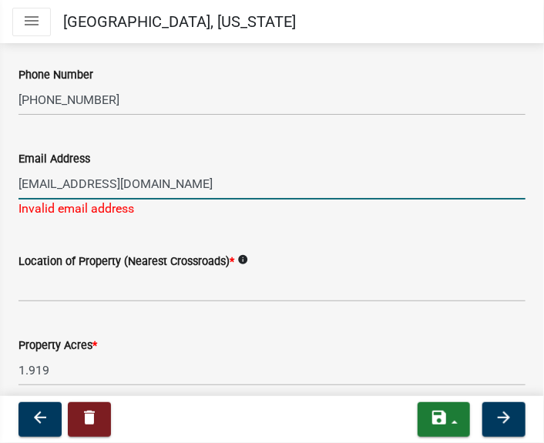
type input "[EMAIL_ADDRESS][DOMAIN_NAME]"
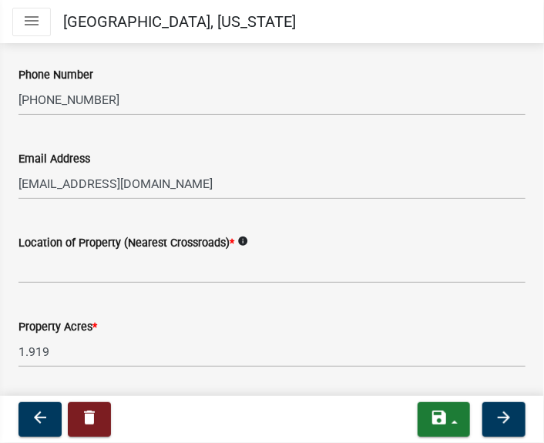
click at [103, 253] on form "Location of Property (Nearest Crossroads) * info" at bounding box center [272, 259] width 507 height 50
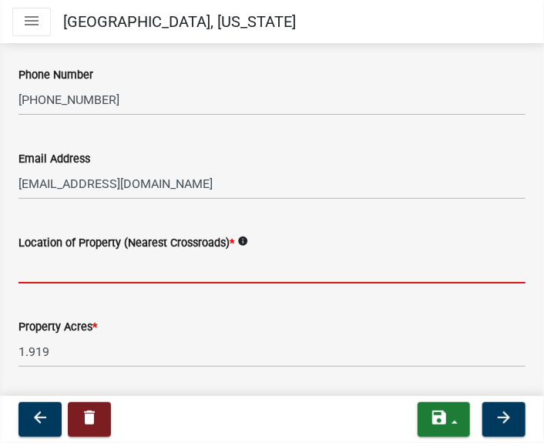
click at [61, 267] on input "Location of Property (Nearest Crossroads) *" at bounding box center [272, 268] width 507 height 32
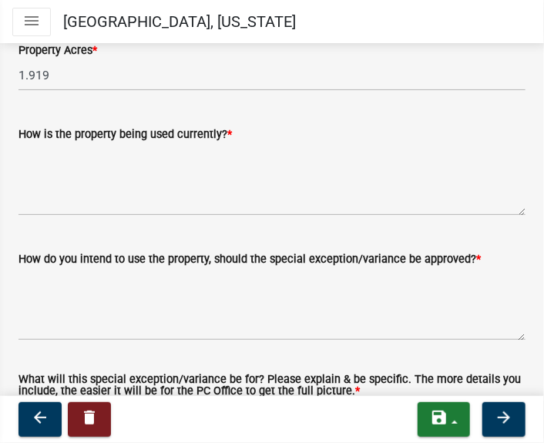
scroll to position [1615, 0]
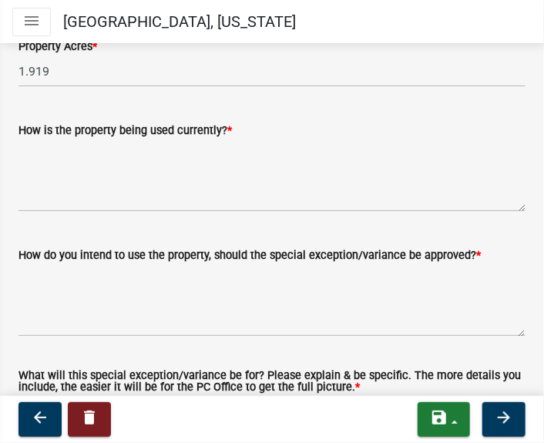
type input "[PERSON_NAME][GEOGRAPHIC_DATA]"
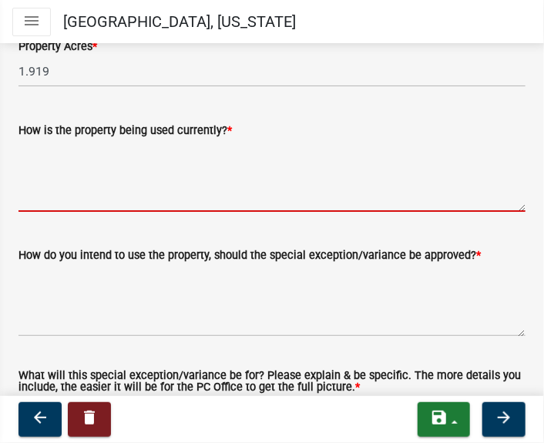
click at [61, 190] on textarea "How is the property being used currently? *" at bounding box center [272, 176] width 507 height 72
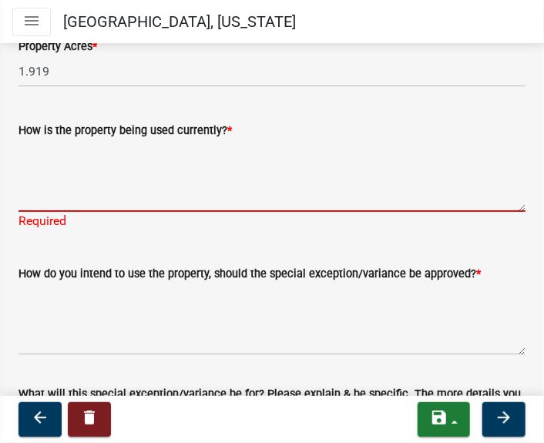
click at [46, 156] on textarea "How is the property being used currently? *" at bounding box center [272, 176] width 507 height 72
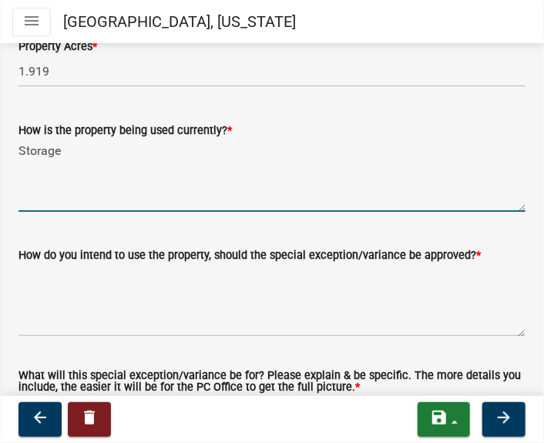
click at [78, 156] on textarea "Storage" at bounding box center [272, 176] width 507 height 72
drag, startPoint x: 293, startPoint y: 150, endPoint x: 278, endPoint y: 153, distance: 15.6
click at [293, 150] on textarea "Storage - Not Occupied Structure - Per [US_STATE]" at bounding box center [272, 176] width 507 height 72
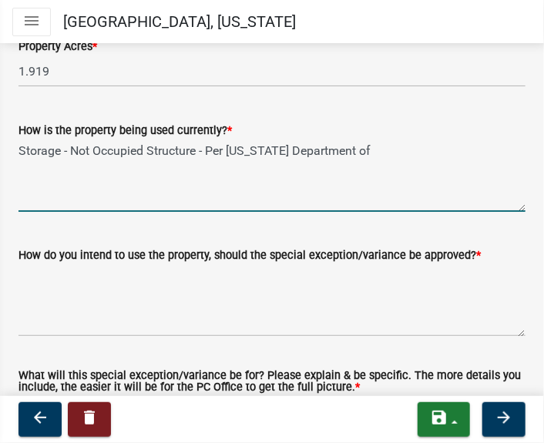
click at [385, 153] on textarea "Storage - Not Occupied Structure - Per [US_STATE] Department of" at bounding box center [272, 176] width 507 height 72
type textarea "Storage - Not Occupied Structure - Per [US_STATE] Department of Homeland Securi…"
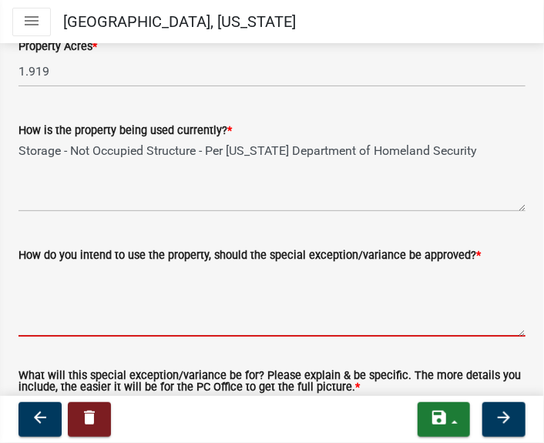
click at [45, 301] on textarea "How do you intend to use the property, should the special exception/variance be…" at bounding box center [272, 300] width 507 height 72
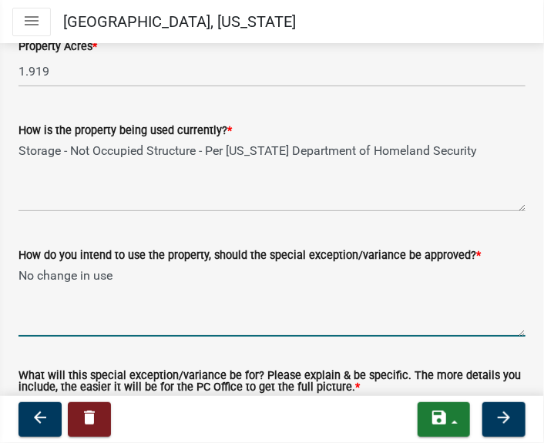
scroll to position [1755, 0]
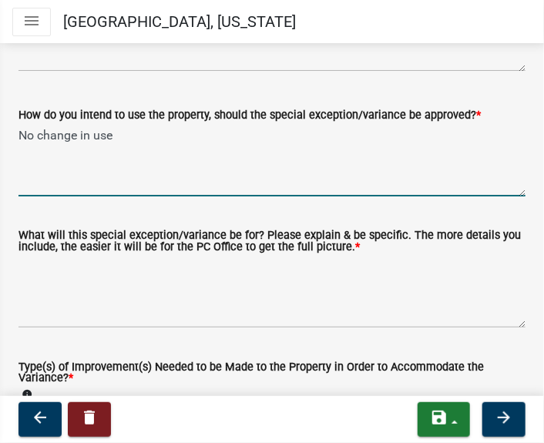
type textarea "No change in use"
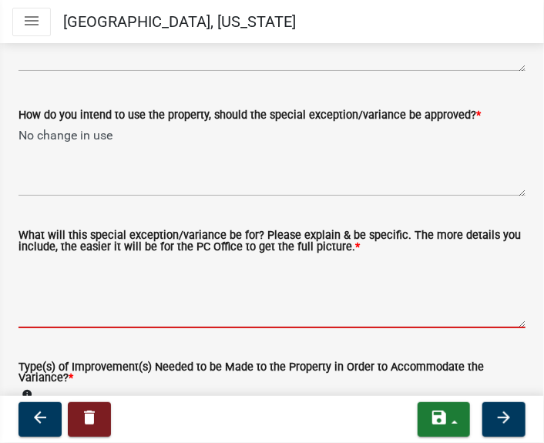
click at [54, 280] on textarea "What will this special exception/variance be for? Please explain & be specific.…" at bounding box center [272, 292] width 507 height 72
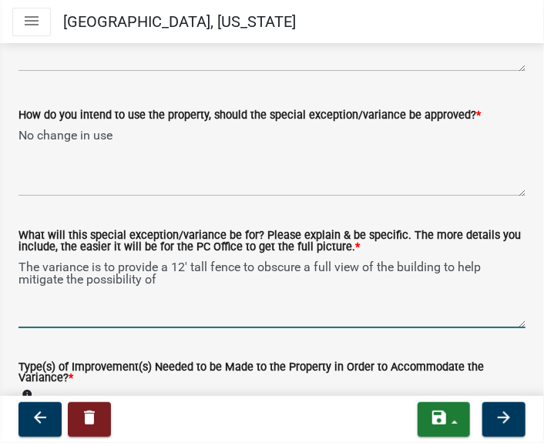
click at [173, 288] on textarea "The variance is to provide a 12' tall fence to obscure a full view of the build…" at bounding box center [272, 292] width 507 height 72
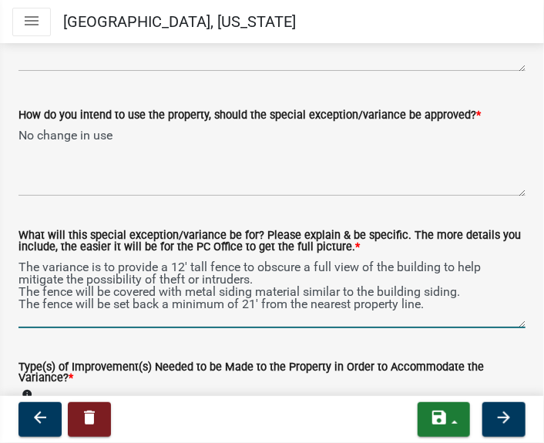
click at [436, 308] on textarea "The variance is to provide a 12' tall fence to obscure a full view of the build…" at bounding box center [272, 292] width 507 height 72
click at [31, 315] on textarea "The variance is to provide a 12' tall fence to obscure a full view of the build…" at bounding box center [272, 292] width 507 height 72
drag, startPoint x: 57, startPoint y: 320, endPoint x: 42, endPoint y: 320, distance: 15.4
click at [42, 320] on textarea "The variance is to provide a 12' tall fence to obscure a full view of the build…" at bounding box center [272, 292] width 507 height 72
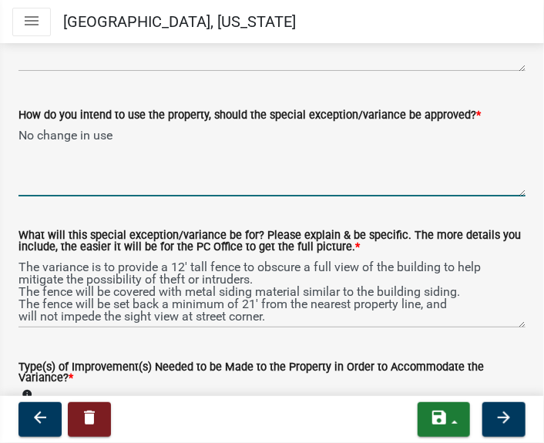
drag, startPoint x: 45, startPoint y: 316, endPoint x: 312, endPoint y: 176, distance: 301.4
click at [312, 176] on textarea "No change in use" at bounding box center [272, 160] width 507 height 72
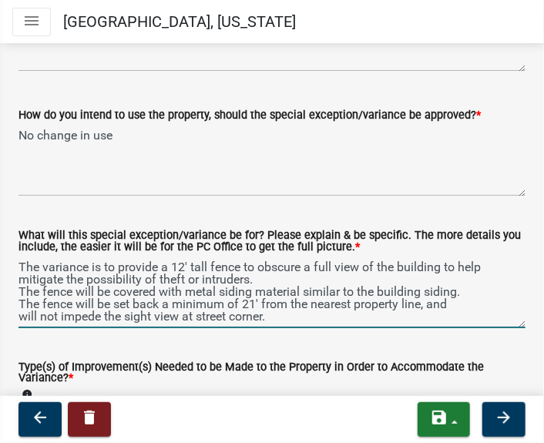
click at [440, 267] on textarea "The variance is to provide a 12' tall fence to obscure a full view of the build…" at bounding box center [272, 292] width 507 height 72
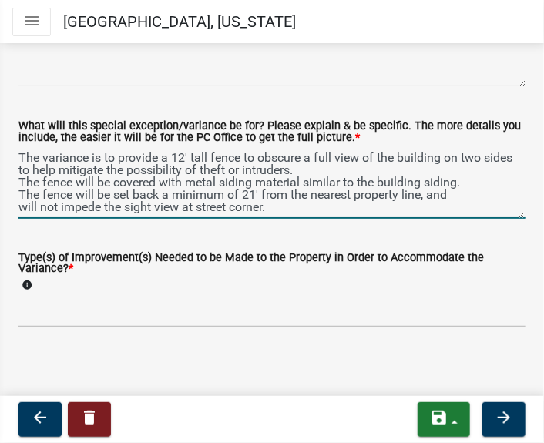
scroll to position [1867, 0]
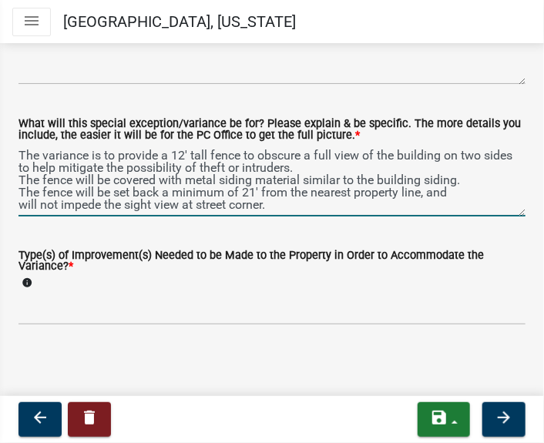
type textarea "The variance is to provide a 12' tall fence to obscure a full view of the build…"
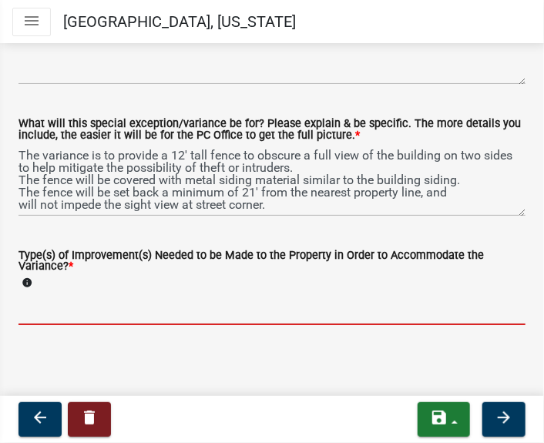
click at [117, 299] on input "Type(s) of Improvement(s) Needed to be Made to the Property in Order to Accommo…" at bounding box center [272, 310] width 507 height 32
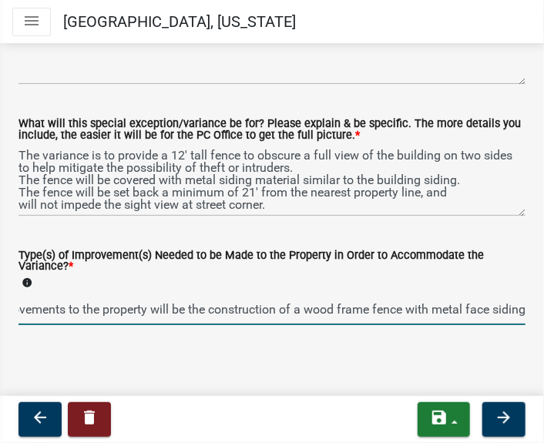
scroll to position [0, 69]
click at [476, 314] on input "The improvements to the property will be the construction of a wood frame fence…" at bounding box center [272, 310] width 507 height 32
click at [516, 312] on div "Type(s) of Improvement(s) Needed to be Made to the Property in Order to Accommo…" at bounding box center [272, 277] width 530 height 96
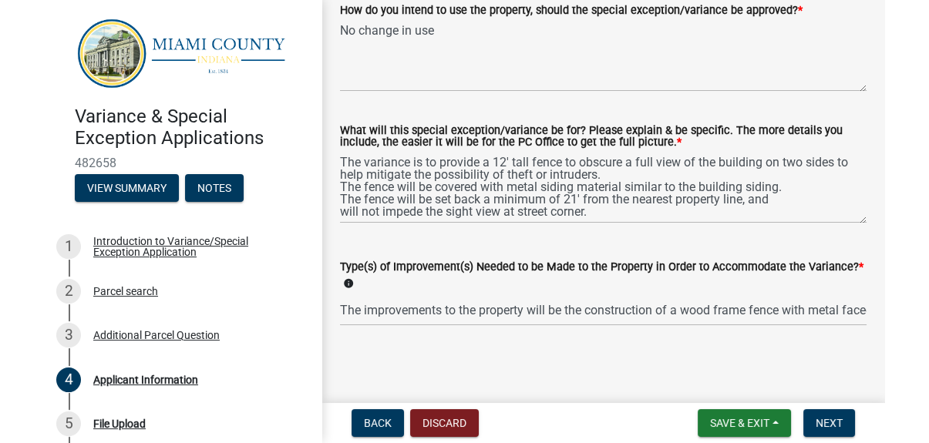
scroll to position [1819, 0]
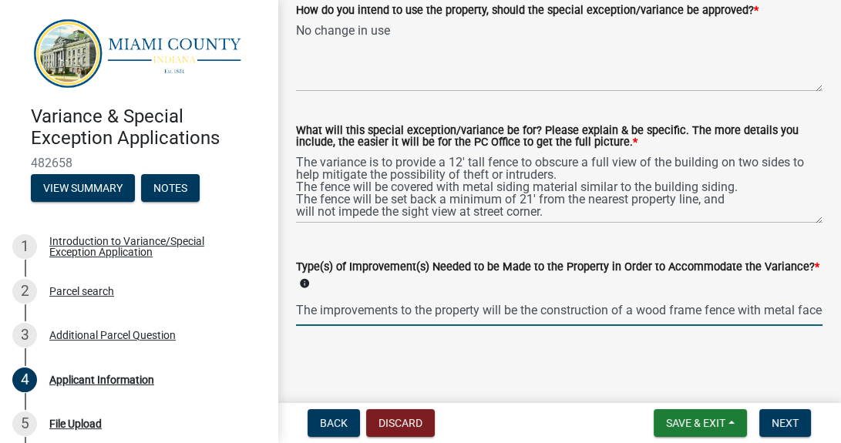
click at [805, 311] on input "The improvements to the property will be the construction of a wood frame fence…" at bounding box center [559, 310] width 526 height 32
click at [801, 309] on input "The improvements to the property will be the construction of a wood frame fence…" at bounding box center [559, 310] width 526 height 32
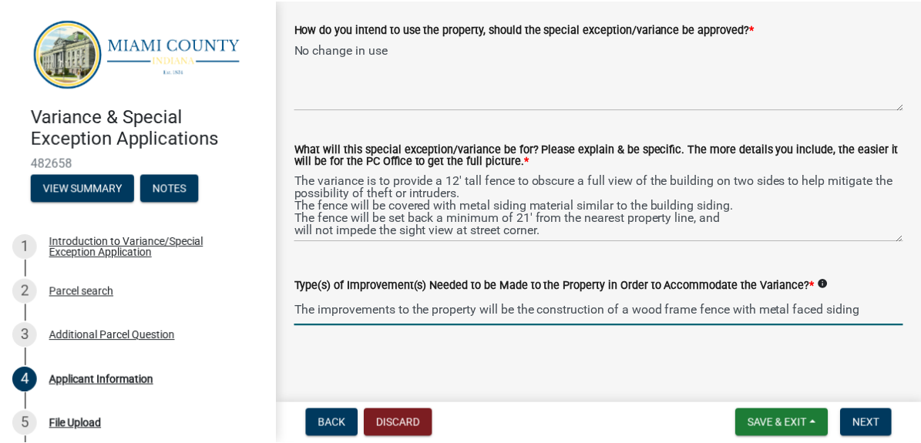
scroll to position [1801, 0]
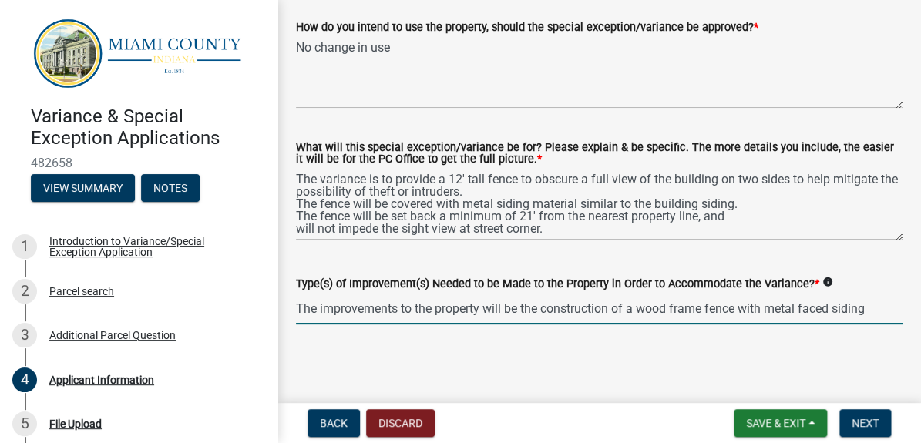
click at [869, 308] on input "The improvements to the property will be the construction of a wood frame fence…" at bounding box center [599, 309] width 607 height 32
type input "The improvements to the property will be the construction of a wood frame fence…"
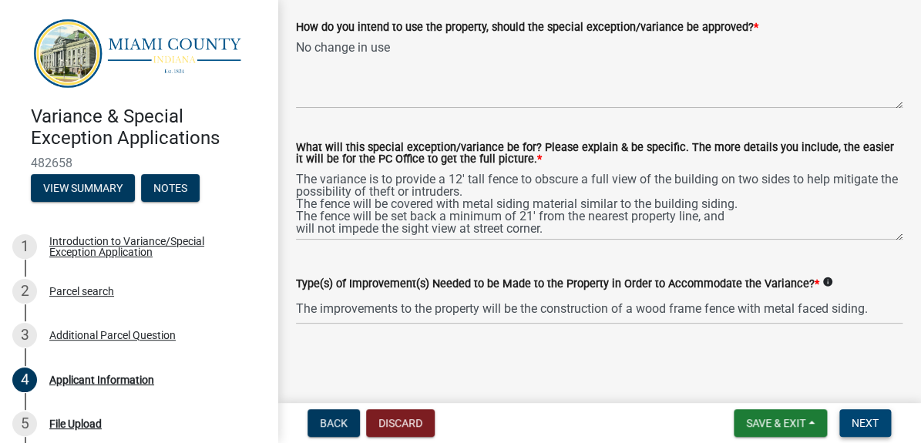
drag, startPoint x: 859, startPoint y: 424, endPoint x: 850, endPoint y: 456, distance: 33.5
click at [850, 442] on html "Internet Explorer does NOT work with GeoPermits. Get a new browser for more sec…" at bounding box center [460, 221] width 921 height 443
click at [861, 424] on span "Next" at bounding box center [865, 423] width 27 height 12
click at [853, 429] on span "Next" at bounding box center [865, 423] width 27 height 12
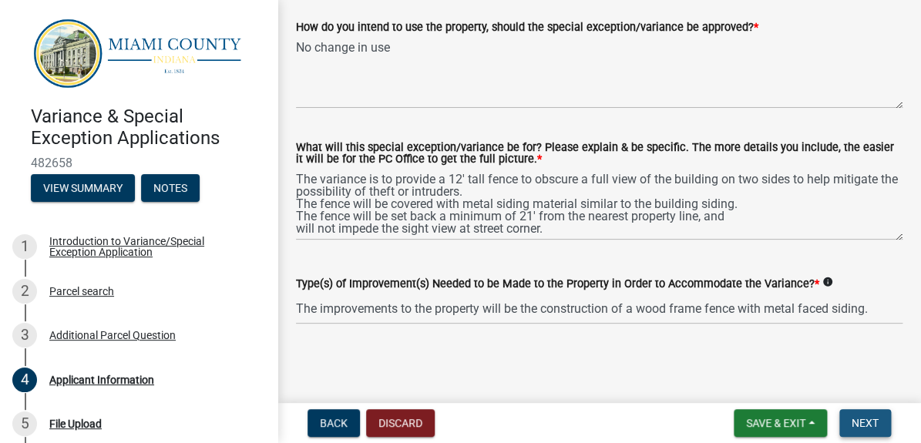
click at [860, 416] on button "Next" at bounding box center [865, 423] width 52 height 28
click at [860, 417] on span "Next" at bounding box center [865, 423] width 27 height 12
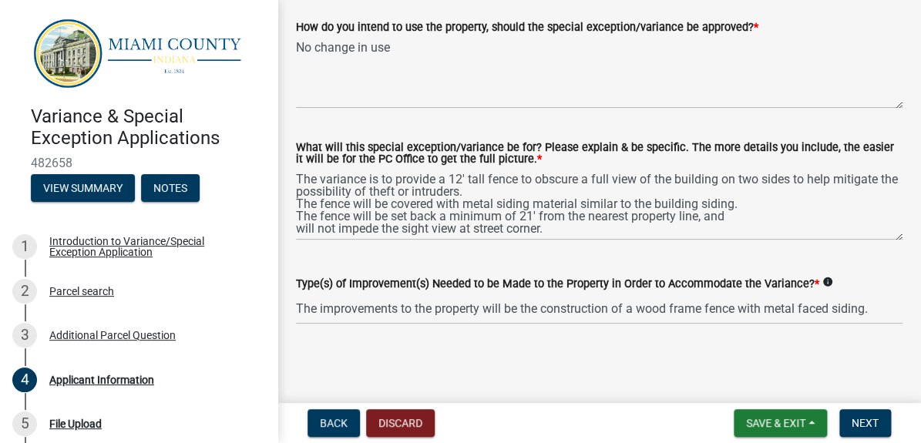
click at [520, 375] on main "Applicant Information share Share BOARD OF ZONING APPEALS PROCEDURES The county…" at bounding box center [600, 198] width 644 height 397
click at [855, 421] on span "Next" at bounding box center [865, 423] width 27 height 12
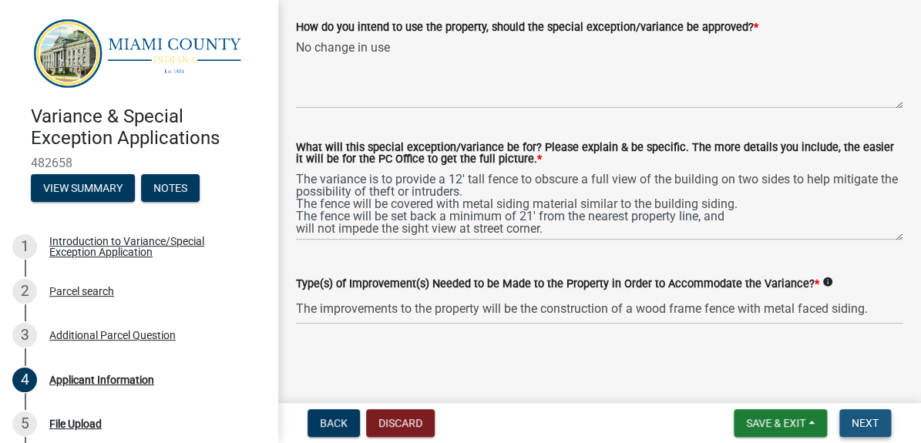
click at [855, 421] on span "Next" at bounding box center [865, 423] width 27 height 12
click at [855, 420] on span "Next" at bounding box center [865, 423] width 27 height 12
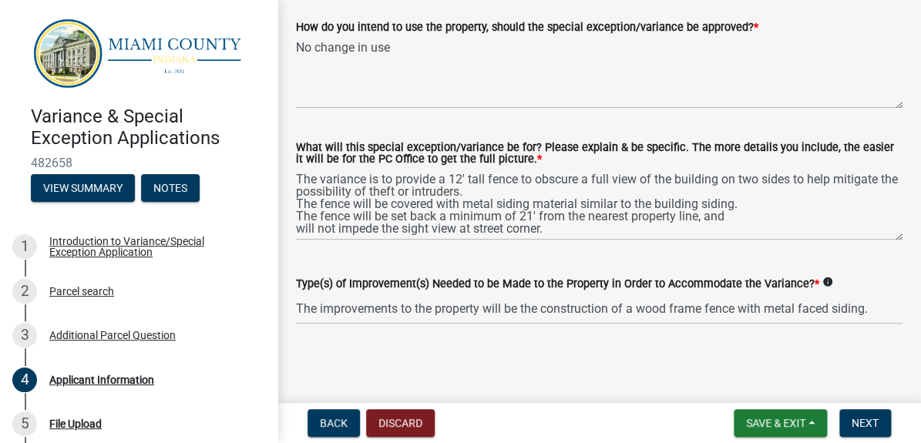
drag, startPoint x: 786, startPoint y: 66, endPoint x: 614, endPoint y: 354, distance: 335.0
click at [614, 354] on main "Applicant Information share Share BOARD OF ZONING APPEALS PROCEDURES The county…" at bounding box center [600, 198] width 644 height 397
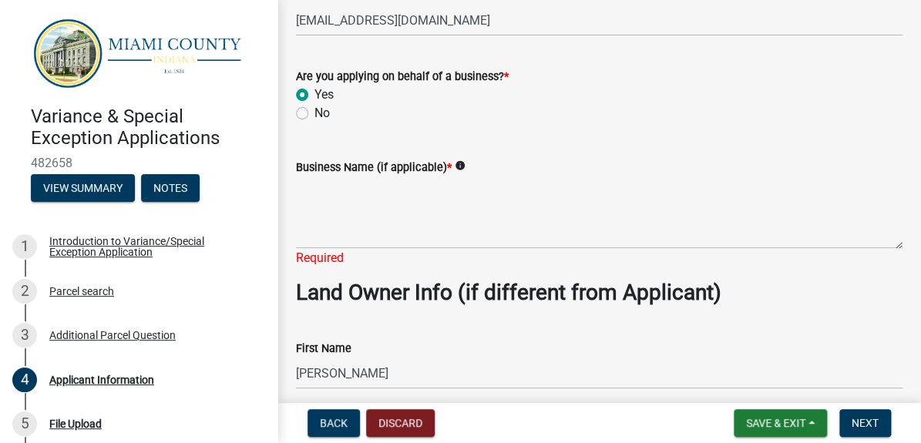
scroll to position [771, 0]
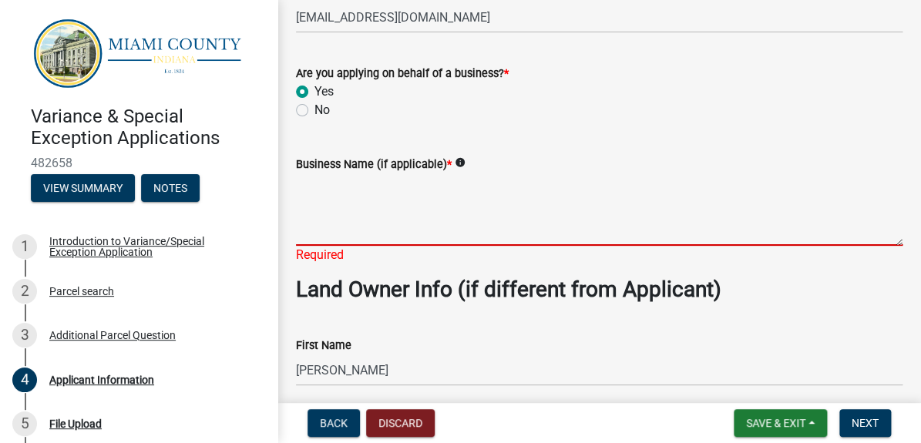
click at [324, 241] on textarea "Business Name (if applicable) *" at bounding box center [599, 209] width 607 height 72
click at [779, 315] on wm-data-entity-input "Land Owner Info (if different from Applicant)" at bounding box center [599, 296] width 607 height 39
click at [328, 246] on textarea "Business Name (if applicable) *" at bounding box center [599, 209] width 607 height 72
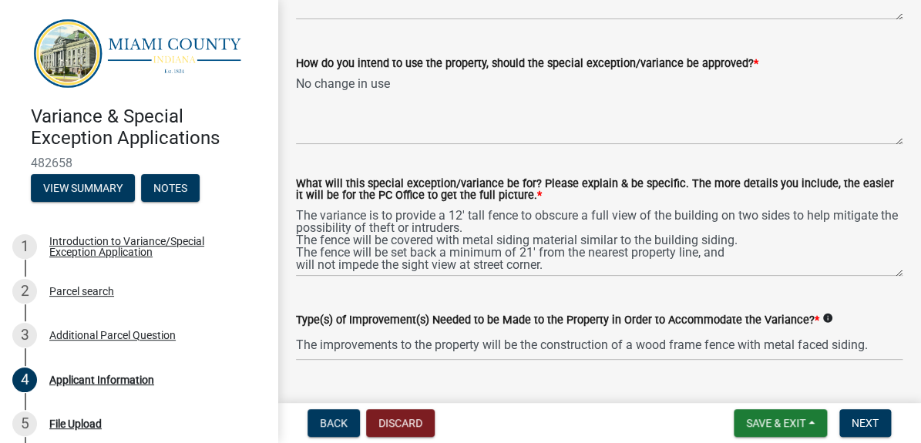
scroll to position [1819, 0]
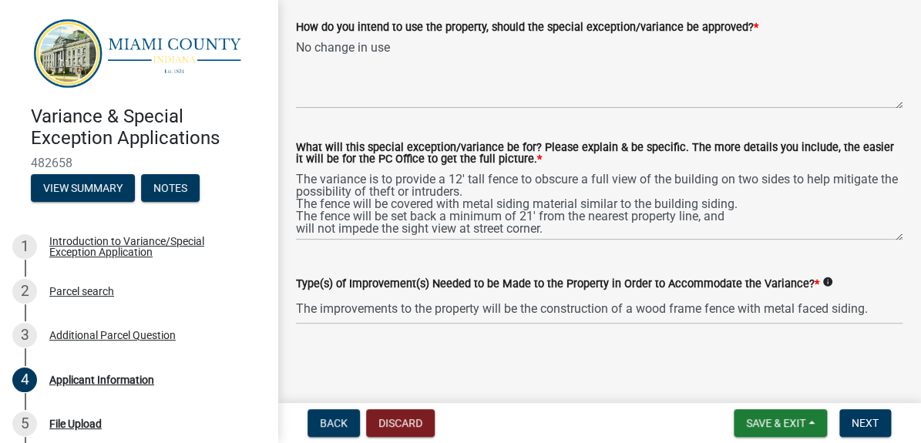
type textarea "DIGI Egg"
click at [392, 49] on textarea "No change in use" at bounding box center [599, 72] width 607 height 72
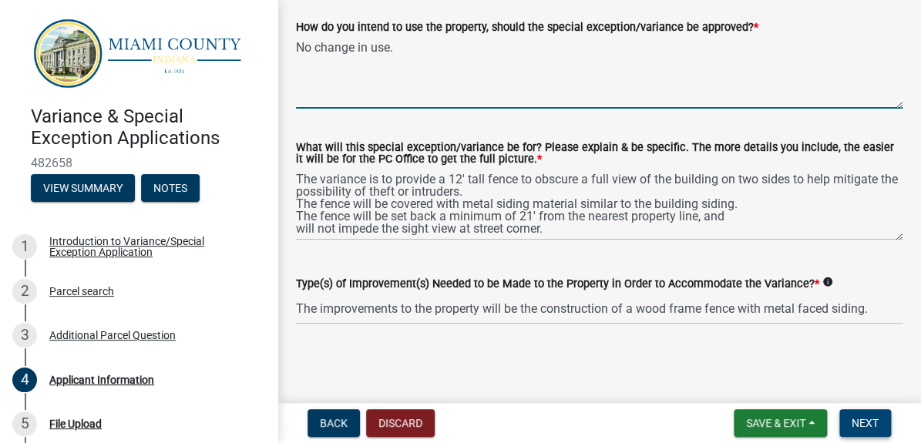
type textarea "No change in use."
click at [853, 424] on span "Next" at bounding box center [865, 423] width 27 height 12
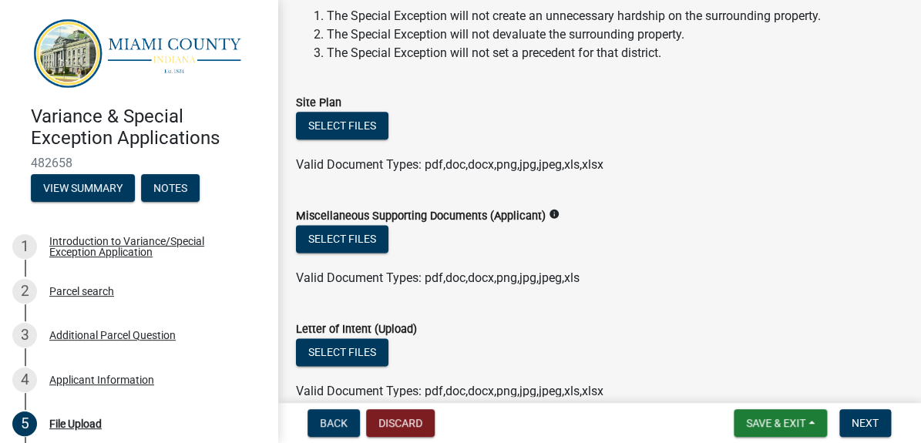
scroll to position [560, 0]
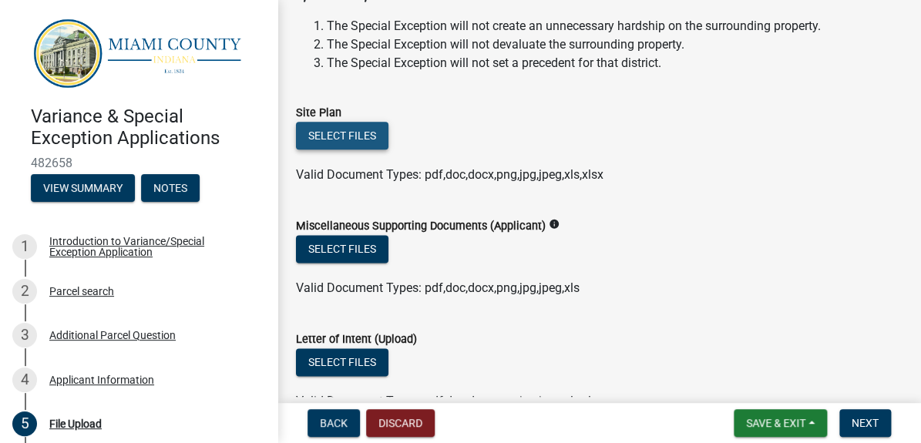
click at [349, 136] on button "Select files" at bounding box center [342, 136] width 93 height 28
click at [328, 144] on button "Select files" at bounding box center [342, 136] width 93 height 28
click at [640, 352] on div "Select files" at bounding box center [599, 364] width 607 height 32
click at [328, 139] on button "Select files" at bounding box center [342, 136] width 93 height 28
click at [674, 307] on wm-data-entity-input "Miscellaneous Supporting Documents (Applicant) info Select files Valid Document…" at bounding box center [599, 254] width 607 height 113
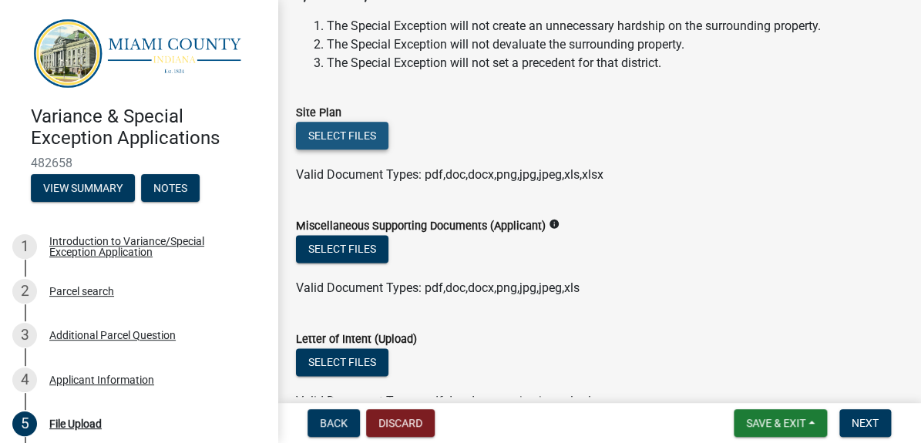
click at [328, 139] on button "Select files" at bounding box center [342, 136] width 93 height 28
click at [341, 133] on button "Select files" at bounding box center [342, 136] width 93 height 28
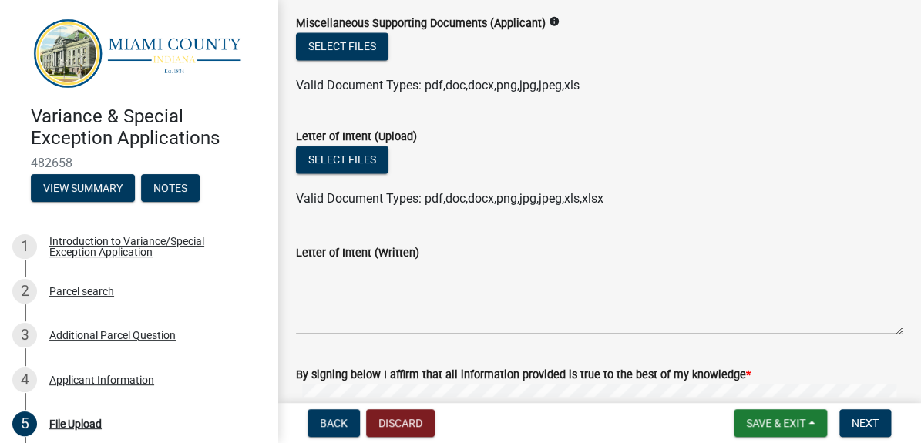
scroll to position [814, 0]
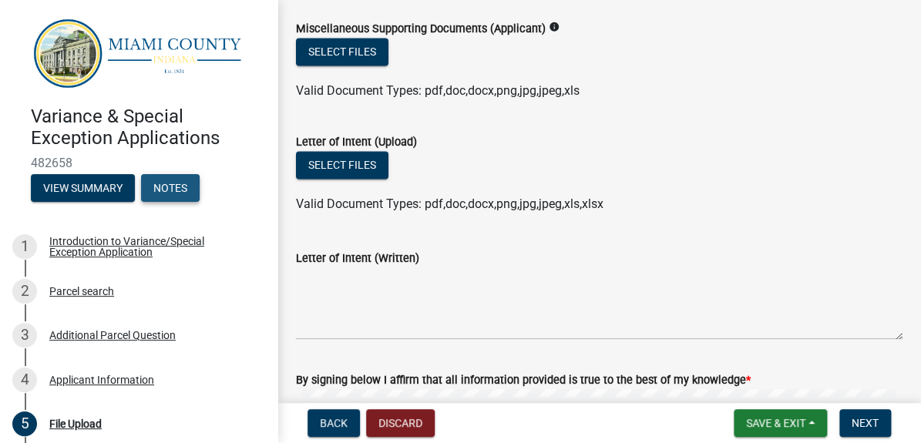
click at [168, 180] on button "Notes" at bounding box center [170, 188] width 59 height 28
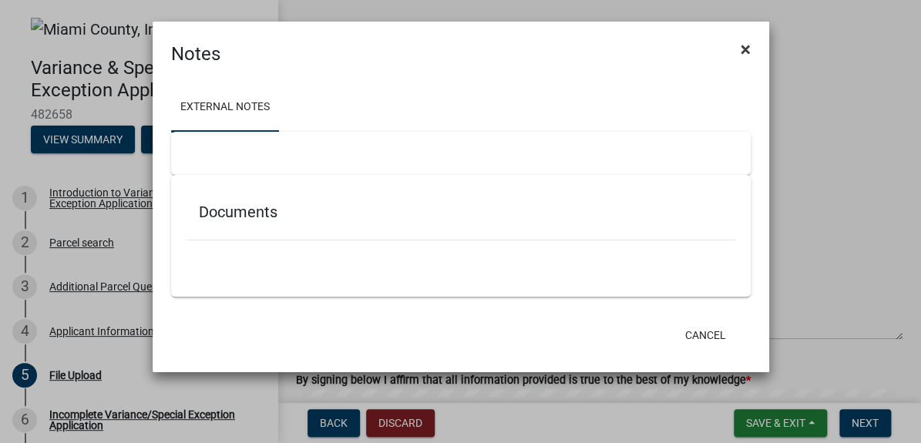
click at [745, 45] on span "×" at bounding box center [746, 50] width 10 height 22
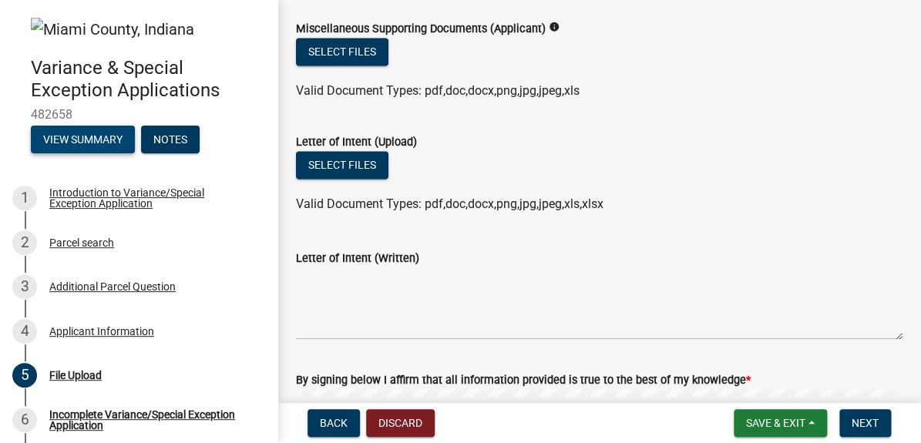
click at [61, 139] on button "View Summary" at bounding box center [83, 140] width 104 height 28
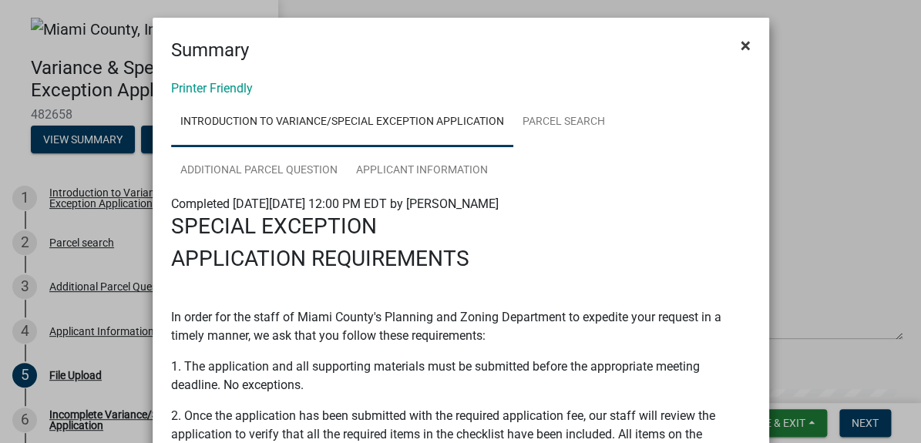
scroll to position [0, 0]
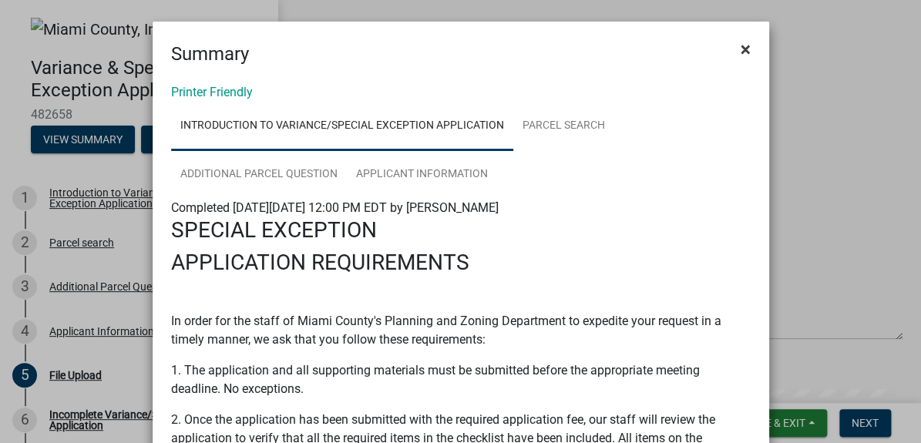
click at [741, 50] on span "×" at bounding box center [746, 50] width 10 height 22
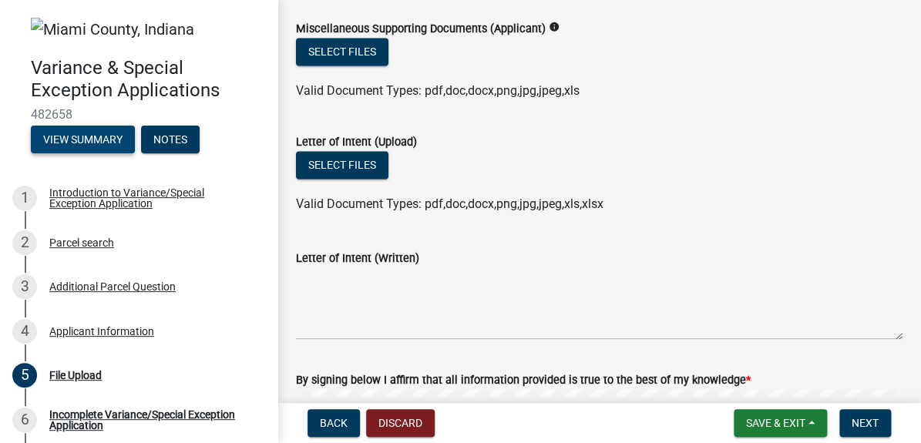
scroll to position [954, 0]
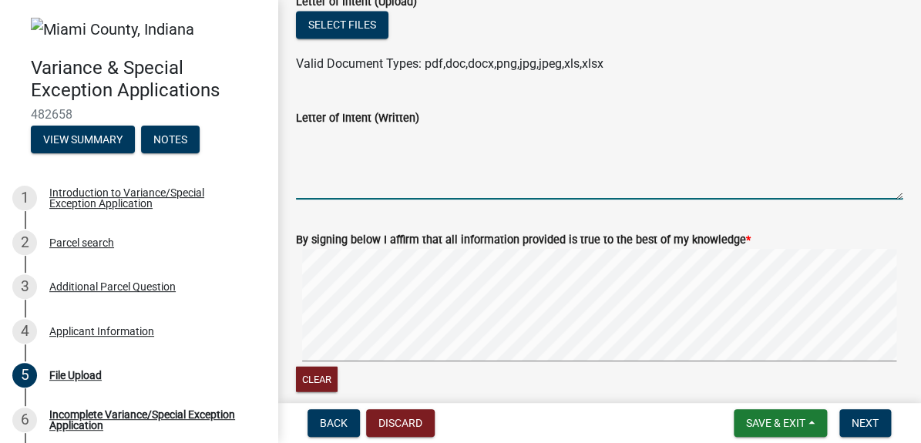
click at [311, 143] on textarea "Letter of Intent (Written)" at bounding box center [599, 163] width 607 height 72
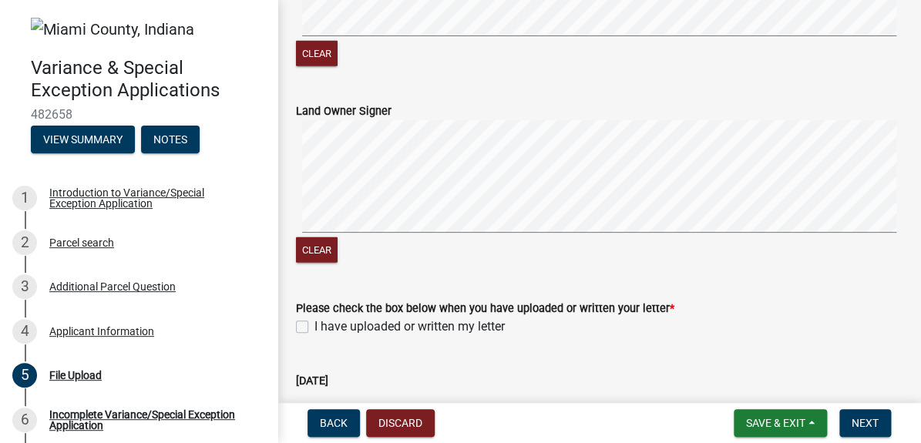
scroll to position [1304, 0]
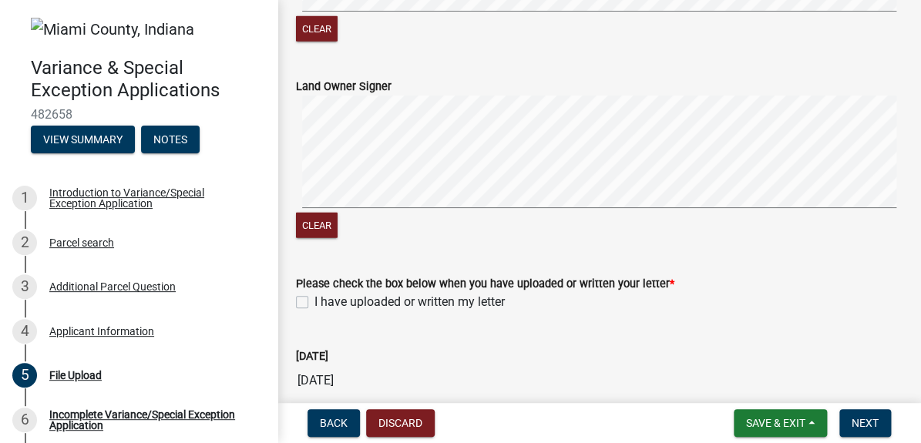
type textarea "The intent of the requested variance is to limit the view of the open-sided com…"
click at [315, 305] on label "I have uploaded or written my letter" at bounding box center [410, 302] width 190 height 19
click at [315, 303] on input "I have uploaded or written my letter" at bounding box center [320, 298] width 10 height 10
checkbox input "true"
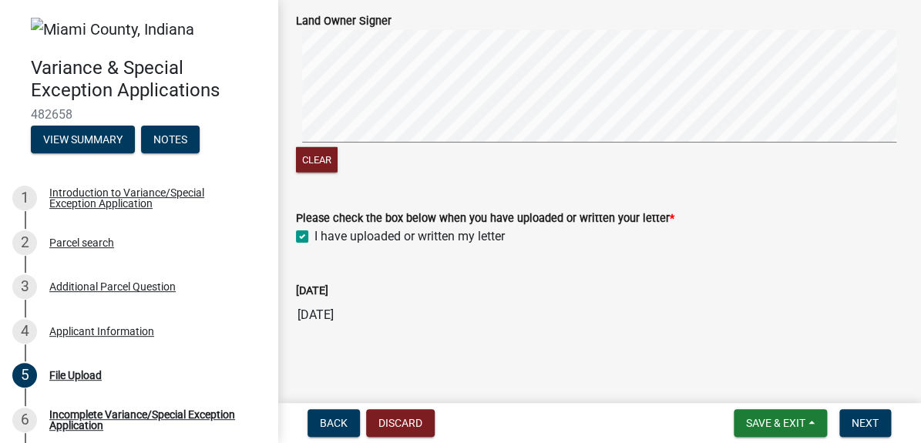
scroll to position [1374, 0]
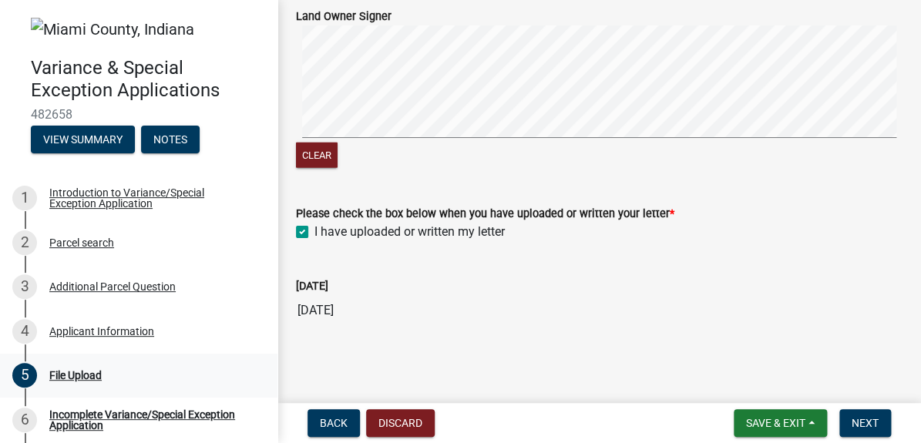
click at [95, 382] on div "5 File Upload" at bounding box center [132, 375] width 241 height 25
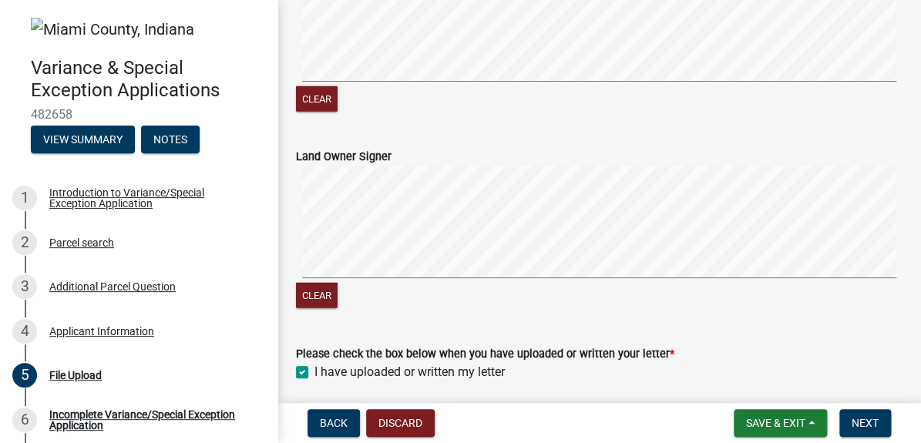
scroll to position [1164, 0]
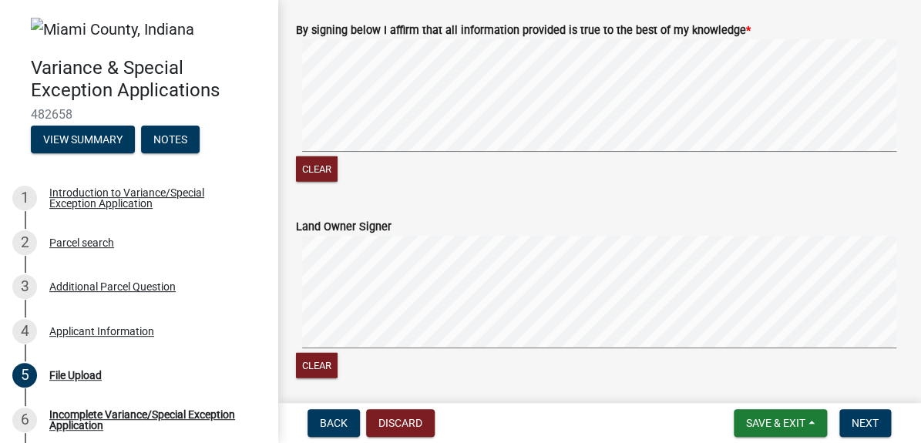
click at [333, 224] on label "Land Owner Signer" at bounding box center [344, 227] width 96 height 11
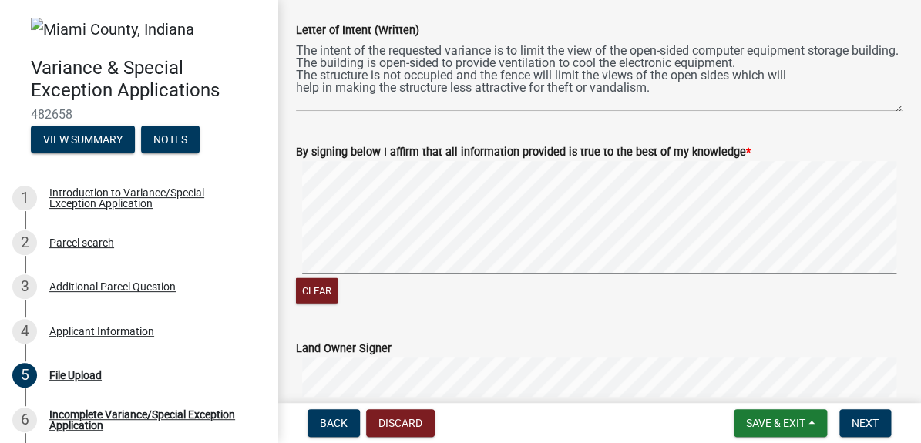
scroll to position [1024, 0]
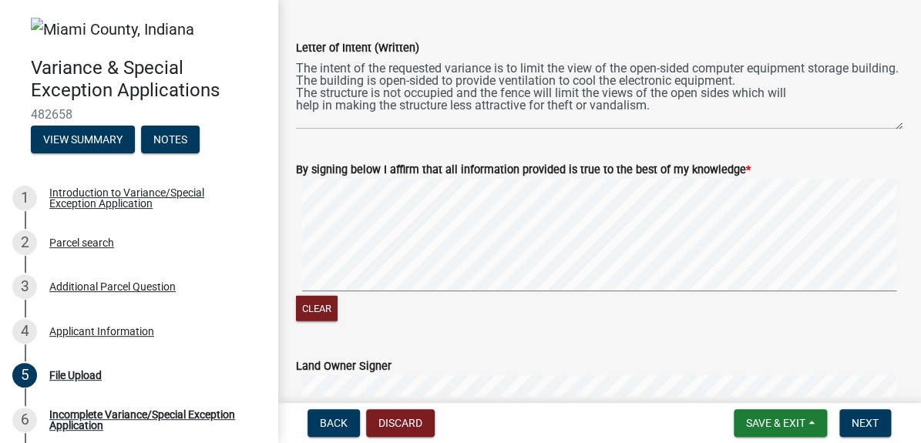
click at [892, 249] on div "By signing below I affirm that all information provided is true to the best of …" at bounding box center [599, 233] width 630 height 183
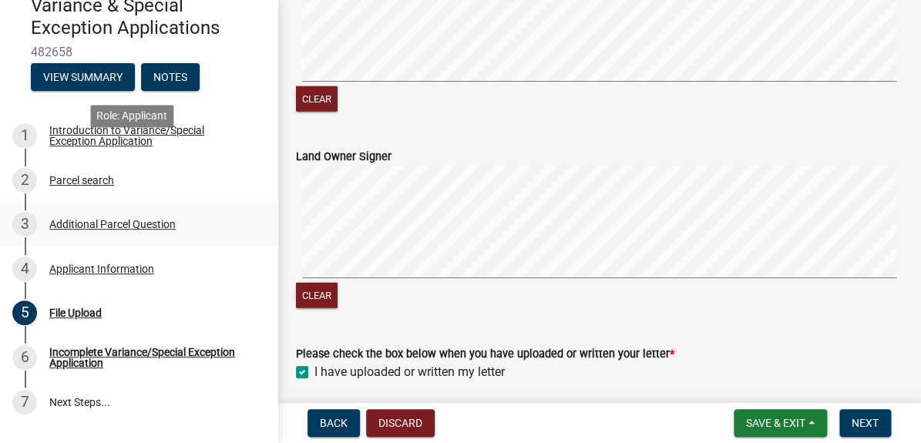
scroll to position [140, 0]
